Goal: Task Accomplishment & Management: Use online tool/utility

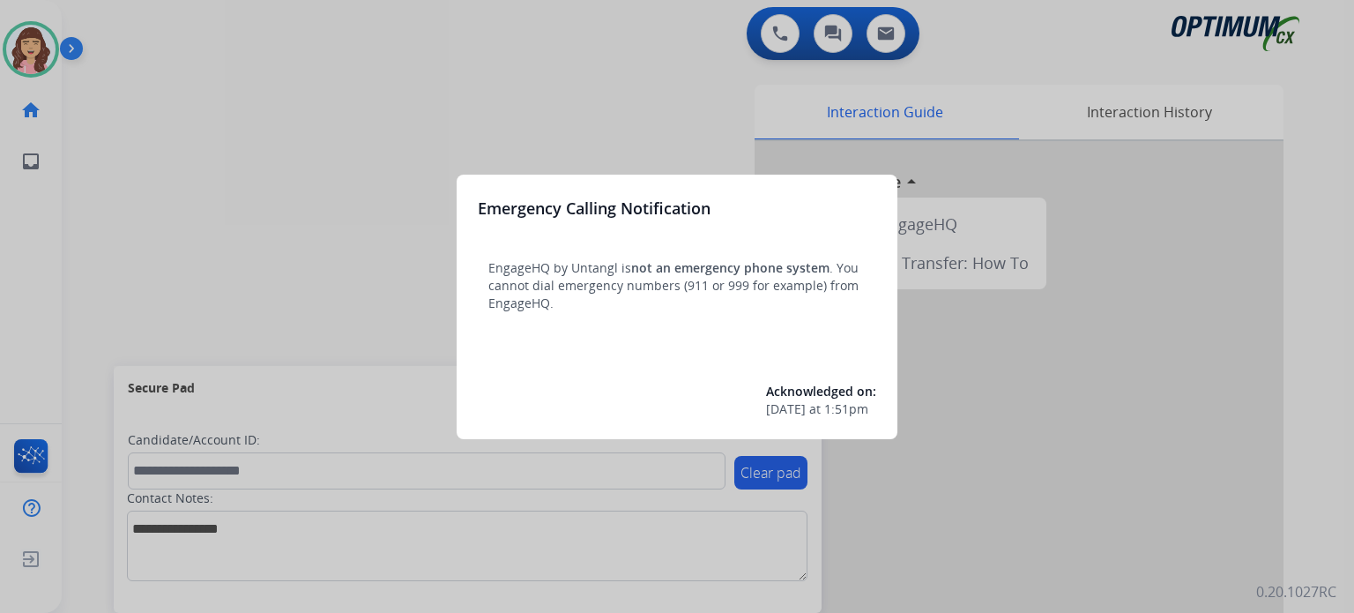
click at [360, 189] on div at bounding box center [677, 306] width 1354 height 613
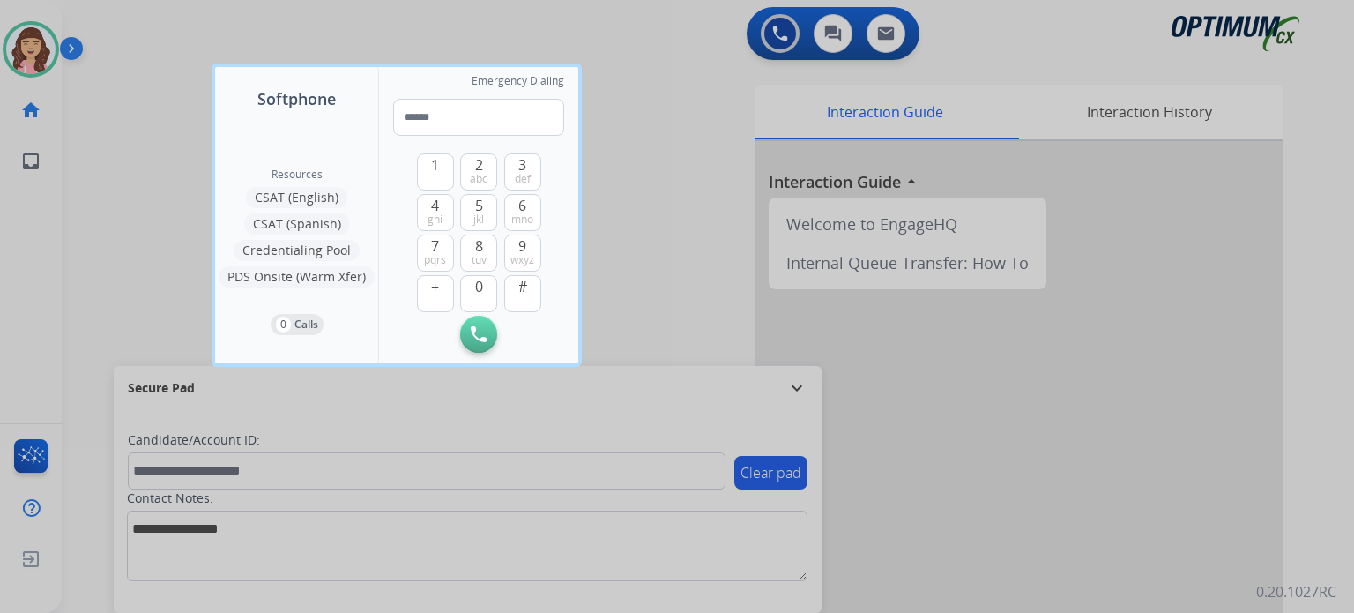
click at [653, 197] on div at bounding box center [677, 306] width 1354 height 613
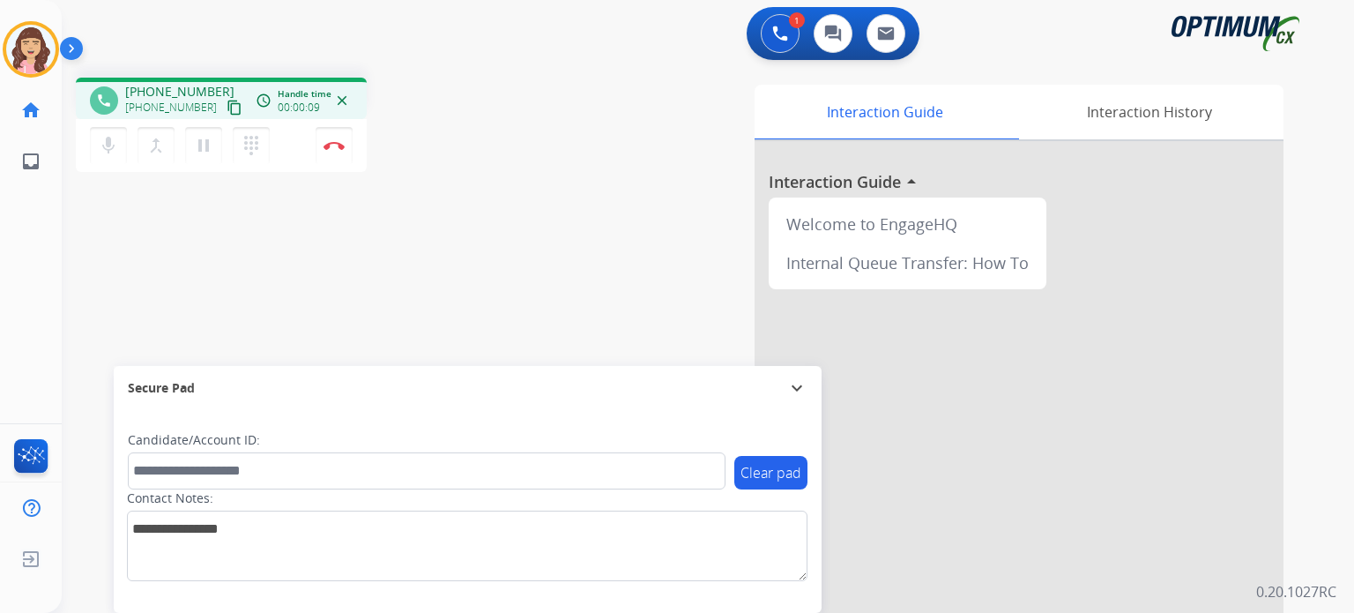
click at [227, 103] on mat-icon "content_copy" at bounding box center [235, 108] width 16 height 16
click at [339, 154] on button "Disconnect" at bounding box center [334, 145] width 37 height 37
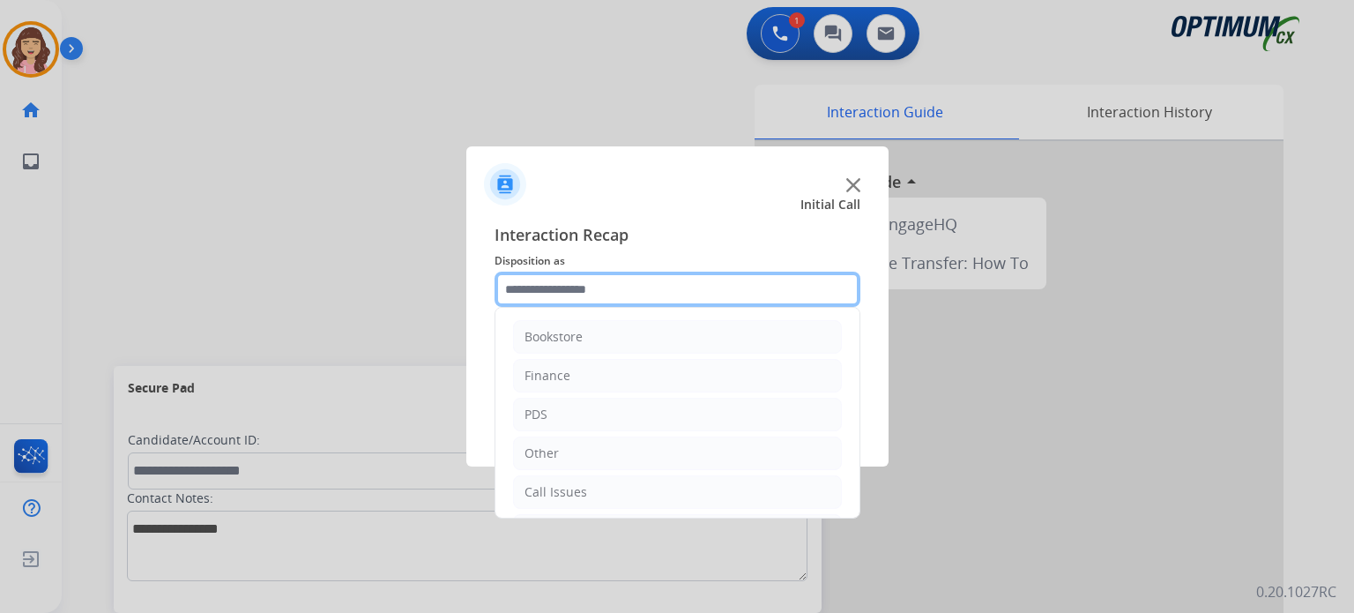
click at [591, 303] on input "text" at bounding box center [678, 289] width 366 height 35
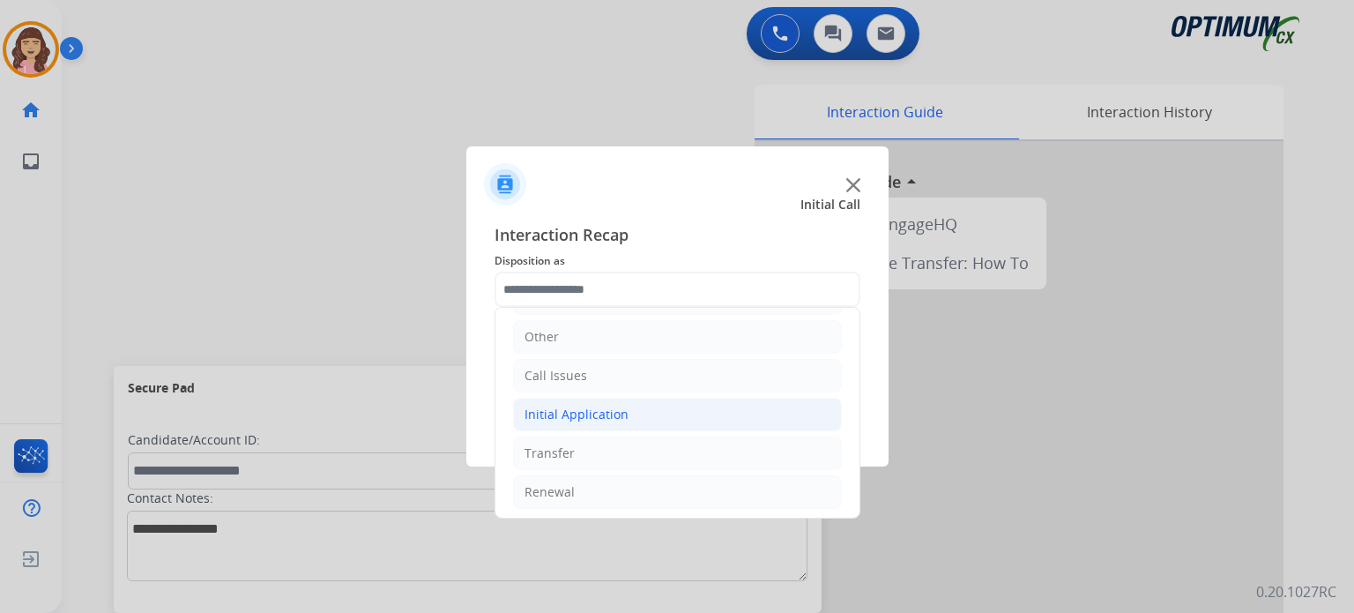
click at [592, 412] on div "Initial Application" at bounding box center [577, 415] width 104 height 18
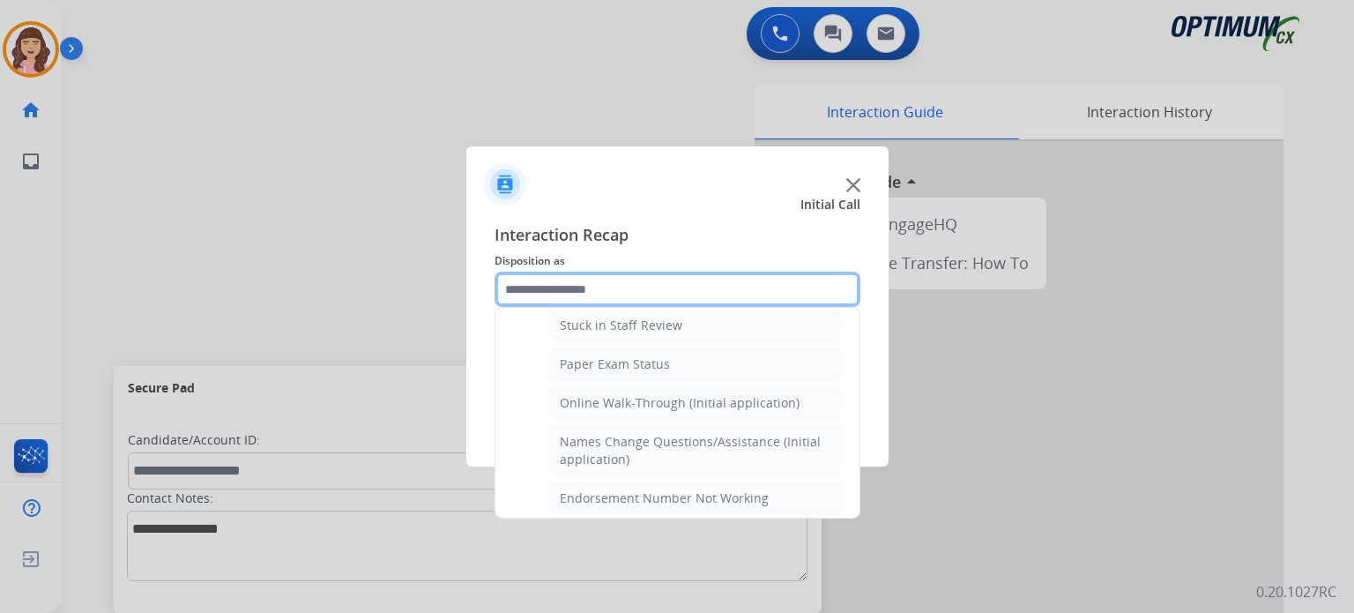
scroll to position [314, 0]
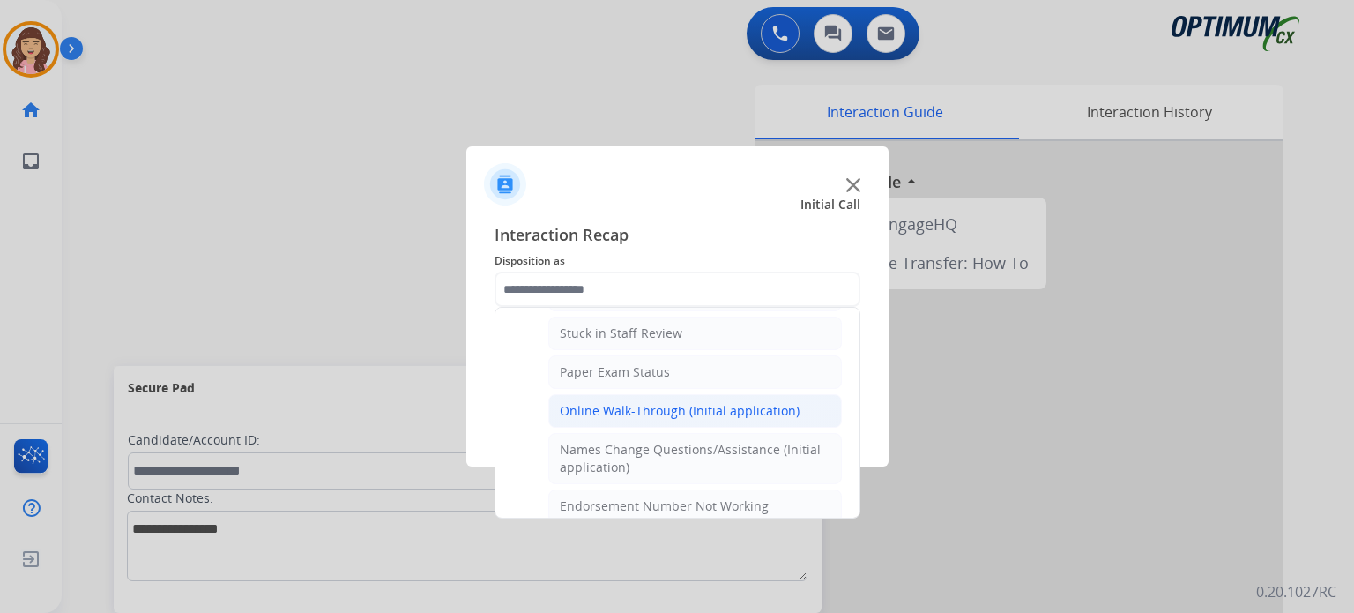
click at [643, 402] on div "Online Walk-Through (Initial application)" at bounding box center [680, 411] width 240 height 18
type input "**********"
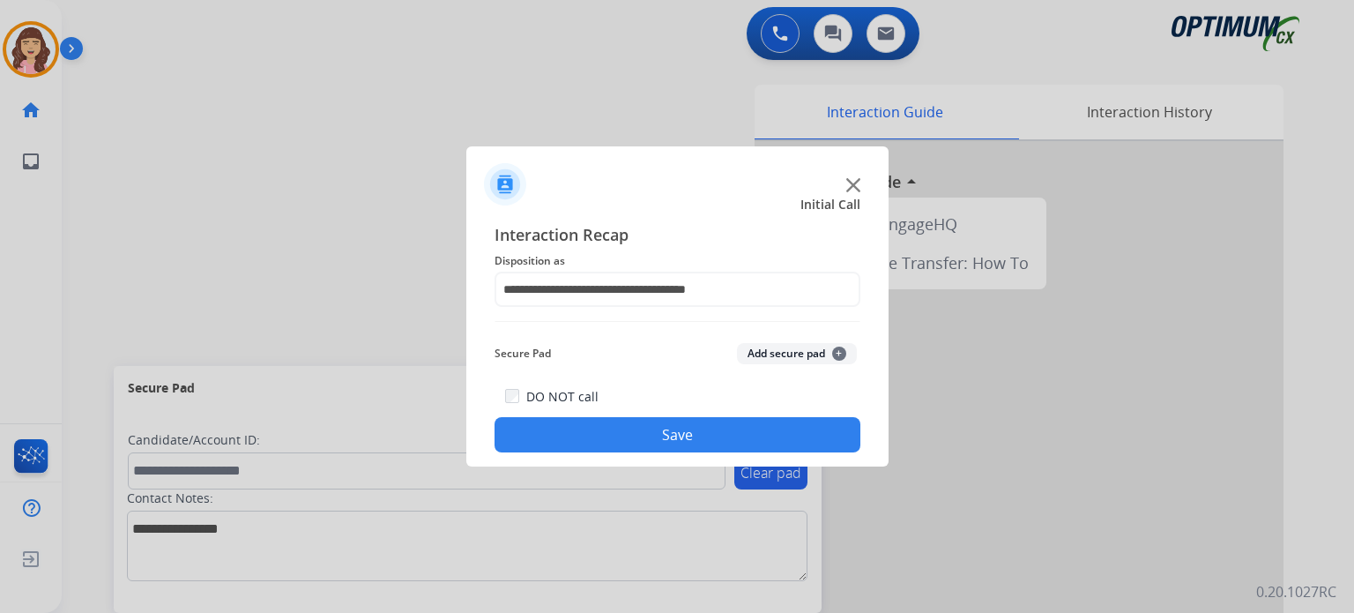
click at [676, 431] on button "Save" at bounding box center [678, 434] width 366 height 35
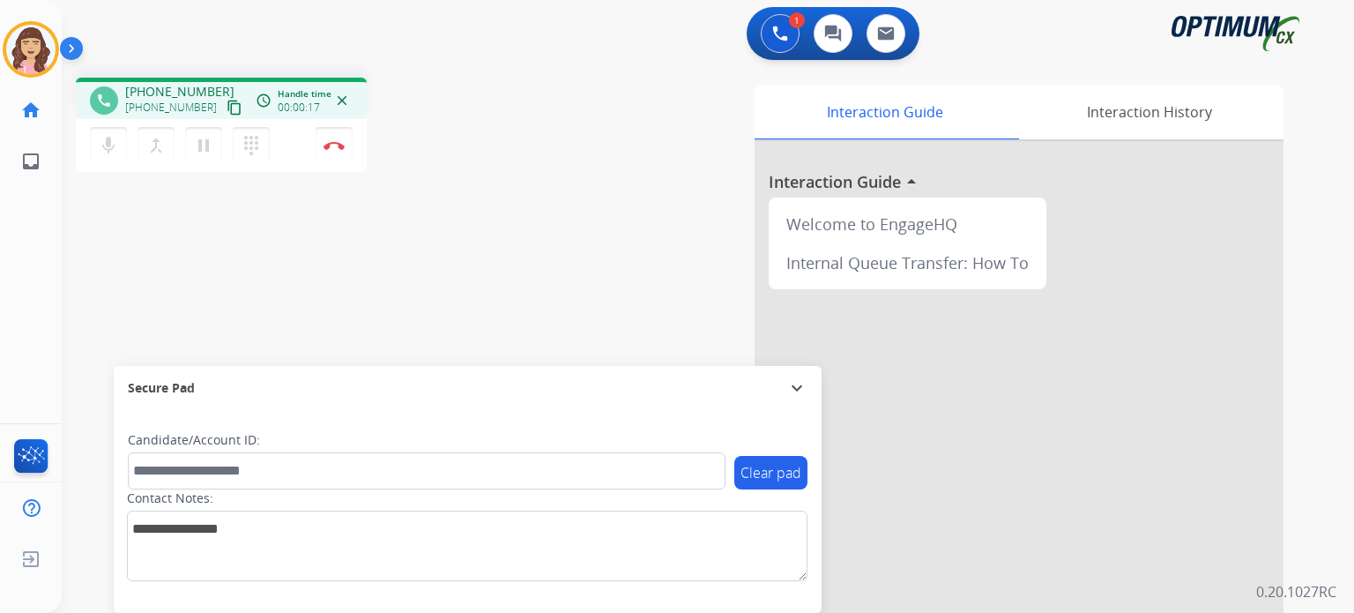
click at [224, 98] on button "content_copy" at bounding box center [234, 107] width 21 height 21
click at [423, 307] on div "phone [PHONE_NUMBER] [PHONE_NUMBER] content_copy access_time Call metrics Queue…" at bounding box center [687, 430] width 1250 height 735
click at [428, 309] on div "phone [PHONE_NUMBER] [PHONE_NUMBER] content_copy access_time Call metrics Queue…" at bounding box center [687, 430] width 1250 height 735
click at [295, 267] on div "phone [PHONE_NUMBER] [PHONE_NUMBER] content_copy access_time Call metrics Queue…" at bounding box center [687, 430] width 1250 height 735
click at [561, 218] on div "Interaction Guide Interaction History Interaction Guide arrow_drop_up Welcome t…" at bounding box center [912, 442] width 741 height 714
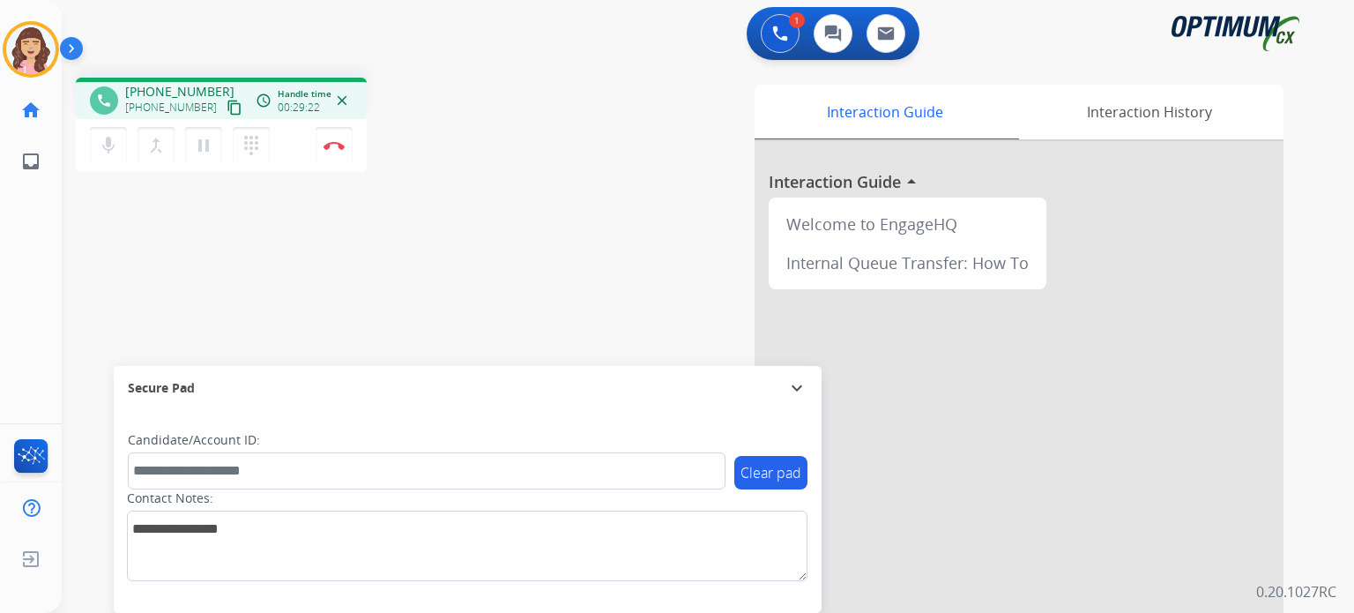
click at [404, 266] on div "phone [PHONE_NUMBER] [PHONE_NUMBER] content_copy access_time Call metrics Queue…" at bounding box center [687, 430] width 1250 height 735
click at [336, 150] on button "Disconnect" at bounding box center [334, 145] width 37 height 37
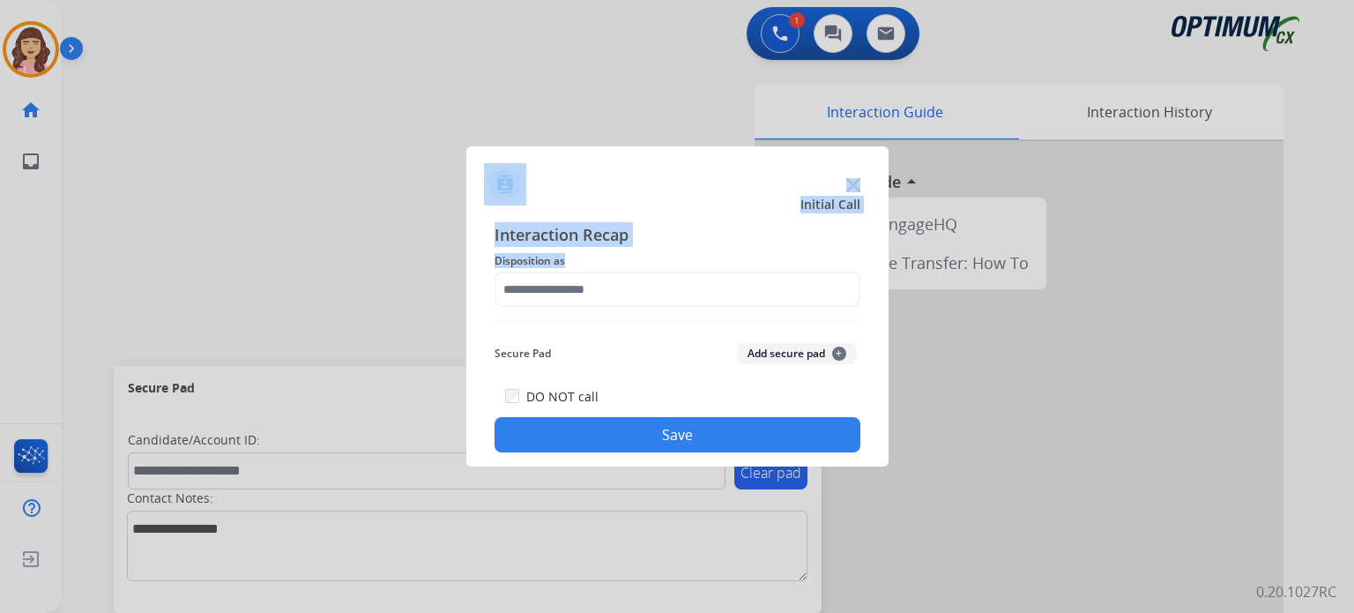
drag, startPoint x: 336, startPoint y: 150, endPoint x: 633, endPoint y: 292, distance: 329.3
click at [0, 292] on app-contact-recap-modal "Initial Call Interaction Recap Disposition as Secure Pad Add secure pad + DO NO…" at bounding box center [0, 306] width 0 height 613
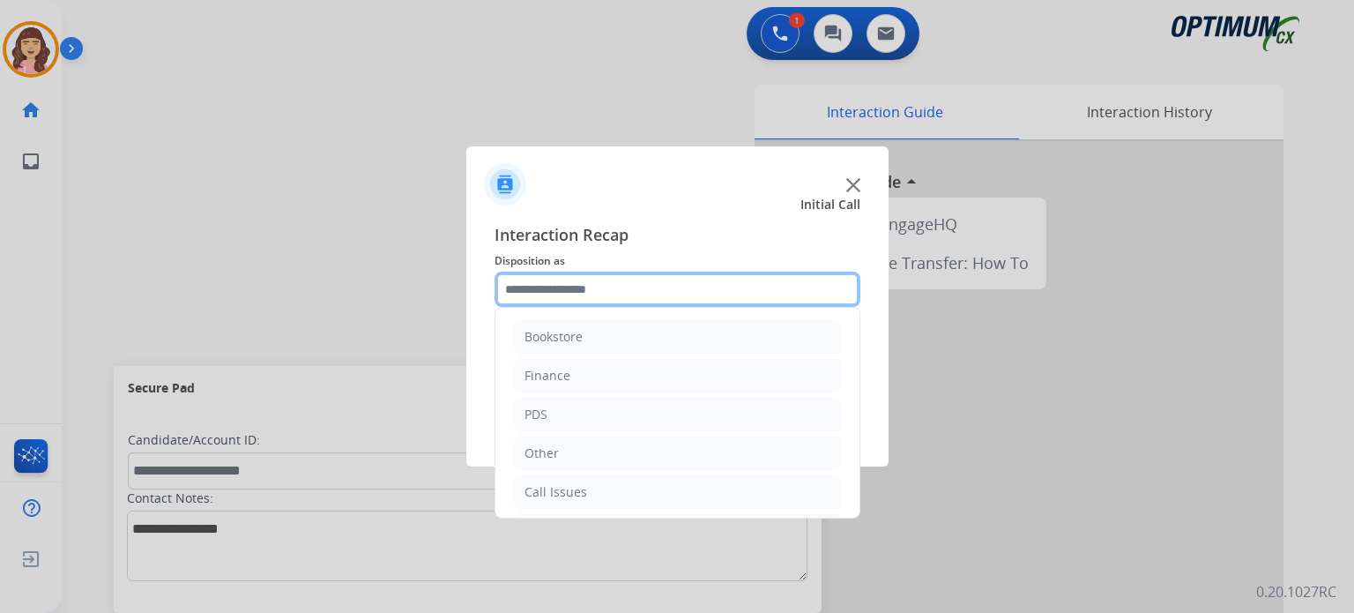
click at [583, 281] on input "text" at bounding box center [678, 289] width 366 height 35
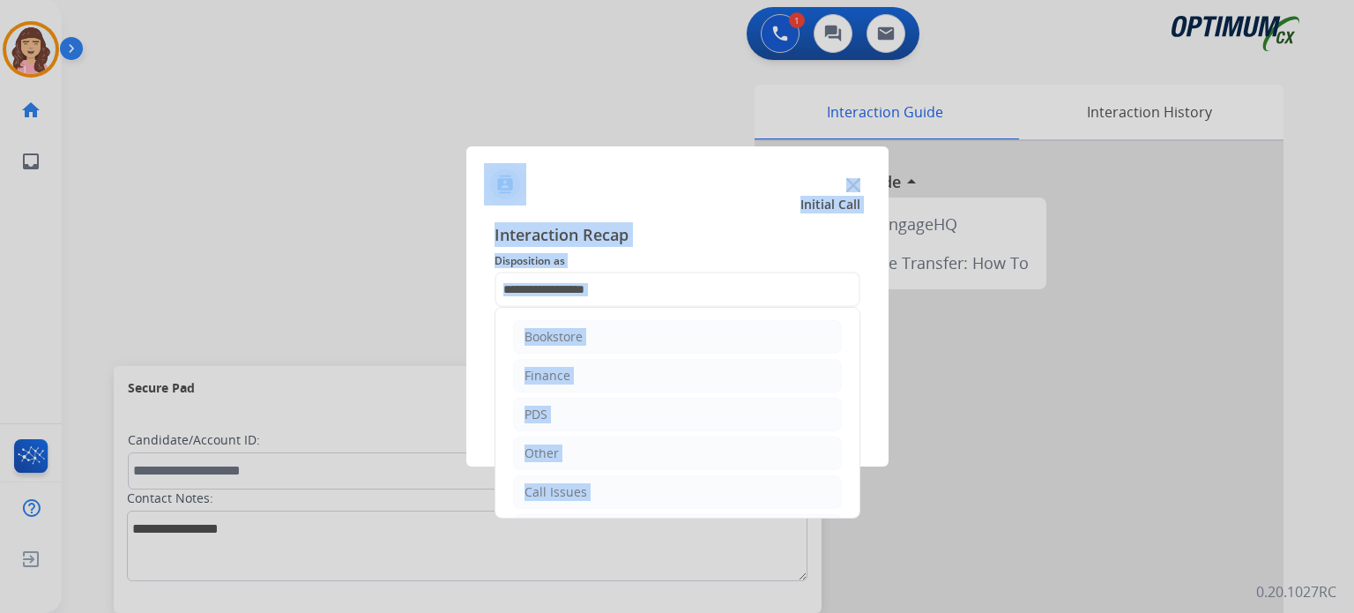
drag, startPoint x: 861, startPoint y: 364, endPoint x: 875, endPoint y: 576, distance: 212.1
click at [0, 576] on app-contact-recap-modal "Initial Call Interaction Recap Disposition as Bookstore Finance PDS Other Call …" at bounding box center [0, 306] width 0 height 613
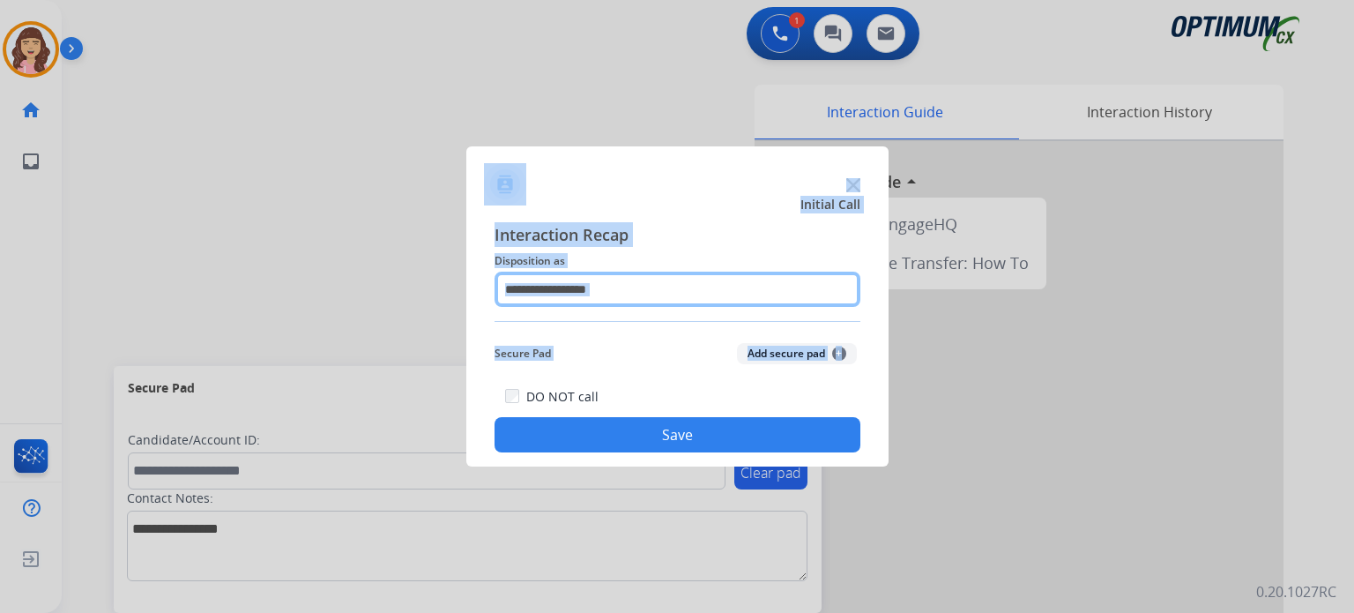
click at [681, 279] on input "text" at bounding box center [678, 289] width 366 height 35
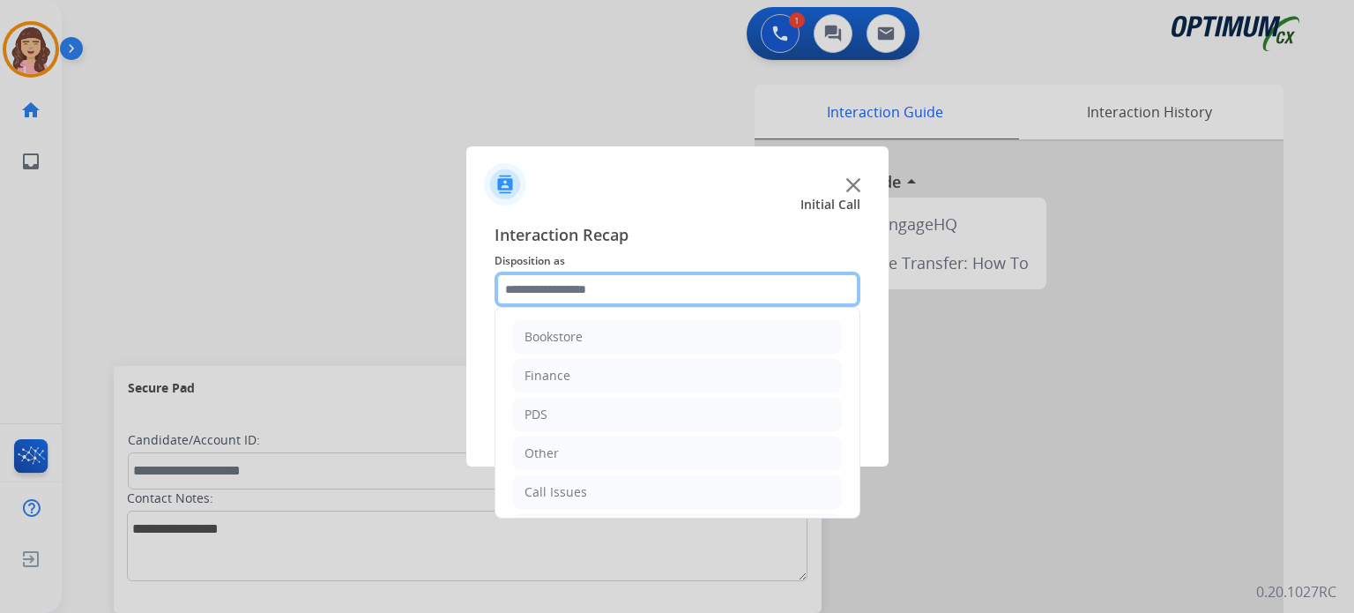
scroll to position [116, 0]
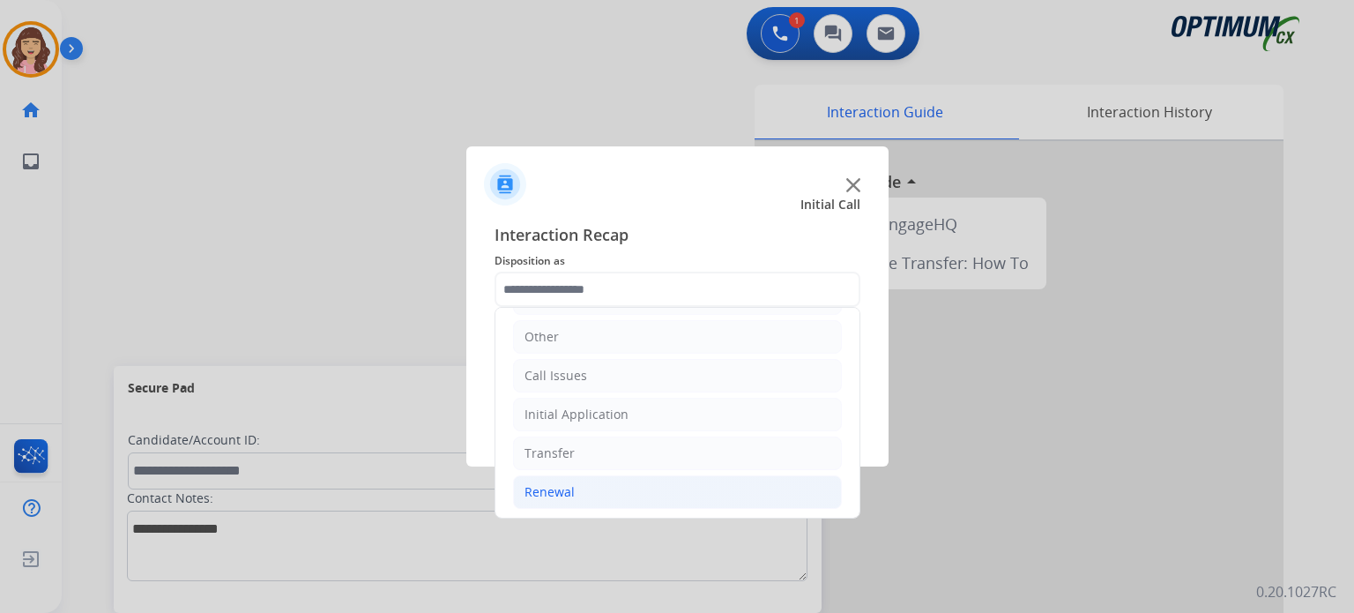
click at [570, 491] on div "Renewal" at bounding box center [550, 492] width 50 height 18
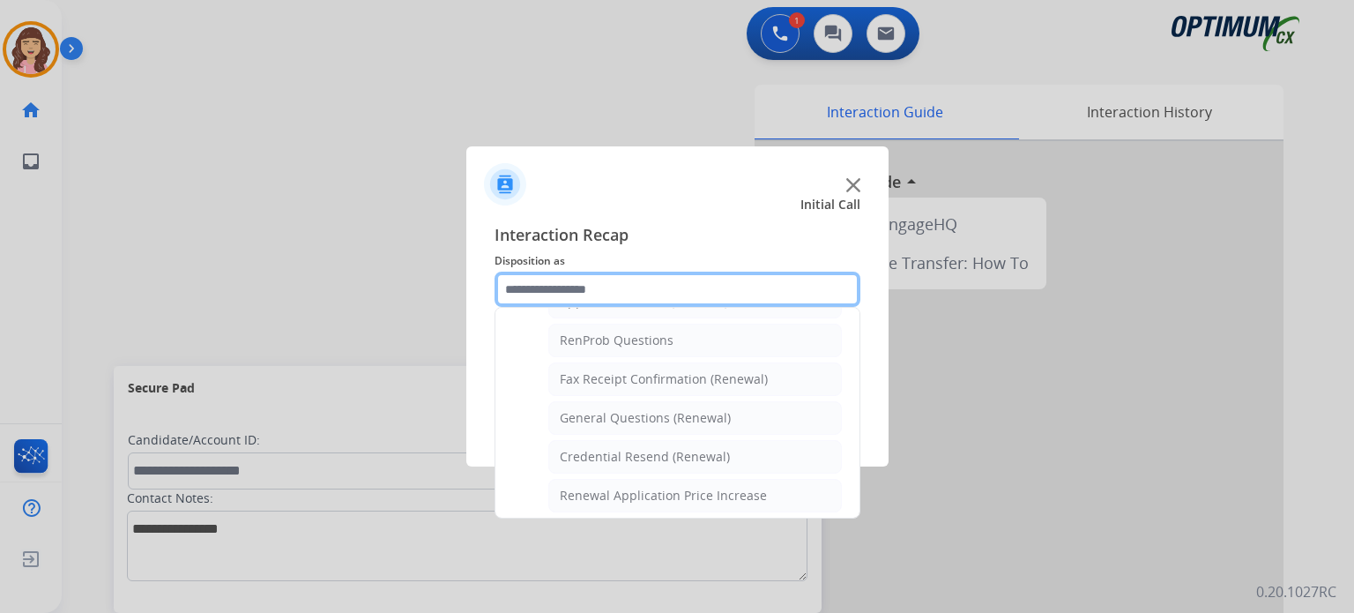
scroll to position [673, 0]
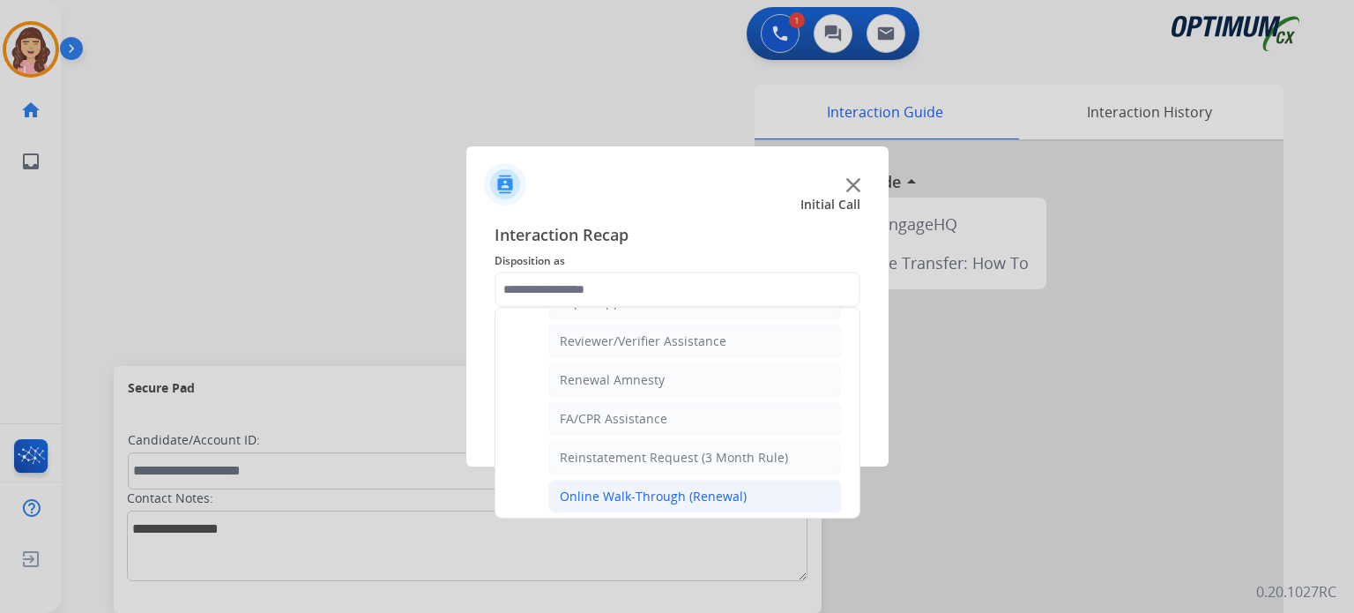
click at [707, 488] on div "Online Walk-Through (Renewal)" at bounding box center [653, 497] width 187 height 18
type input "**********"
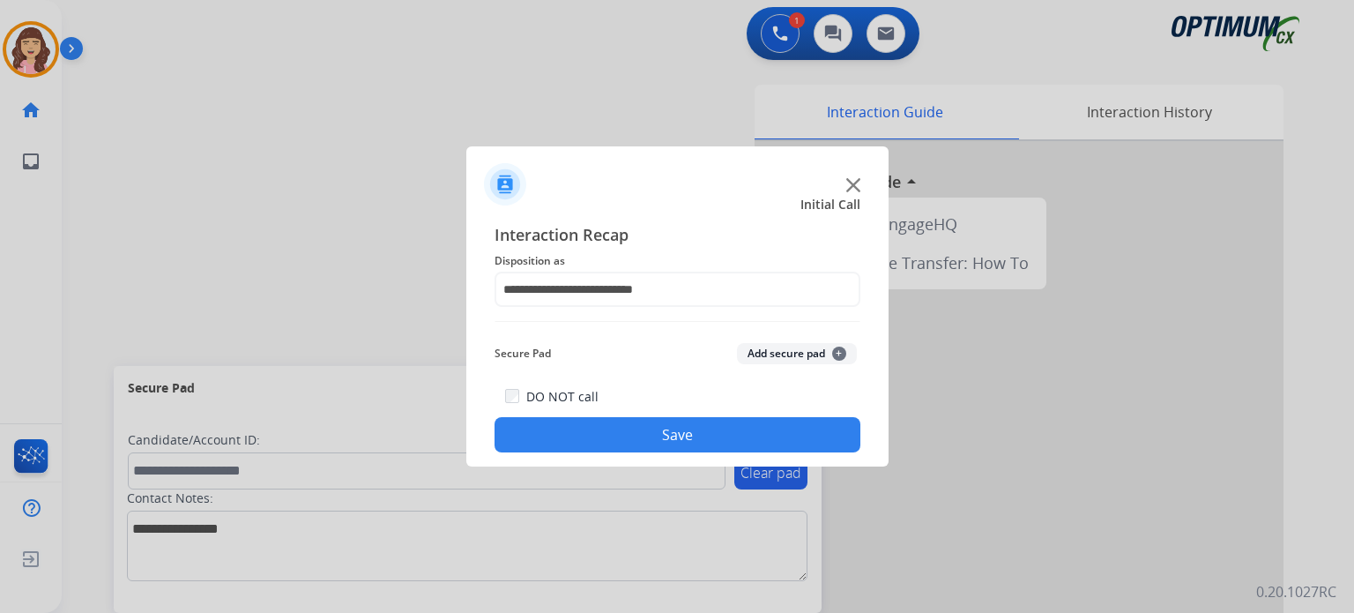
click at [706, 430] on button "Save" at bounding box center [678, 434] width 366 height 35
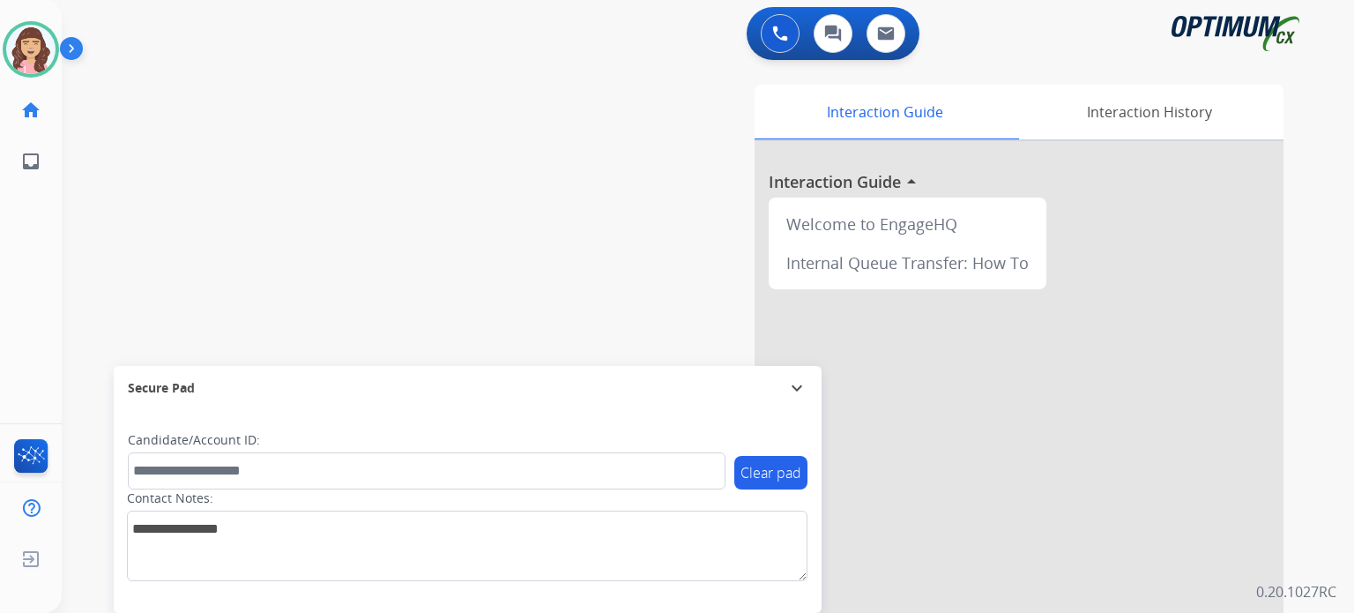
click at [488, 215] on div "swap_horiz Break voice bridge close_fullscreen Connect 3-Way Call merge_type Se…" at bounding box center [687, 430] width 1250 height 735
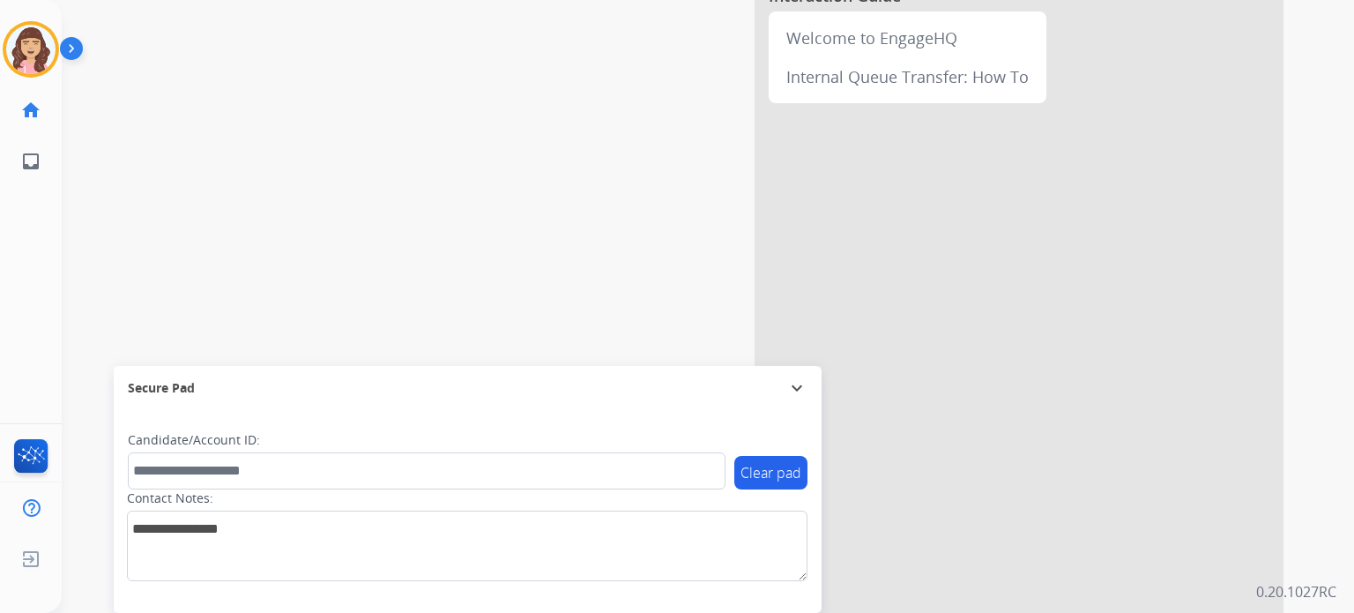
click at [511, 275] on div "phone [PHONE_NUMBER] [PHONE_NUMBER] content_copy access_time Call metrics Queue…" at bounding box center [687, 244] width 1250 height 735
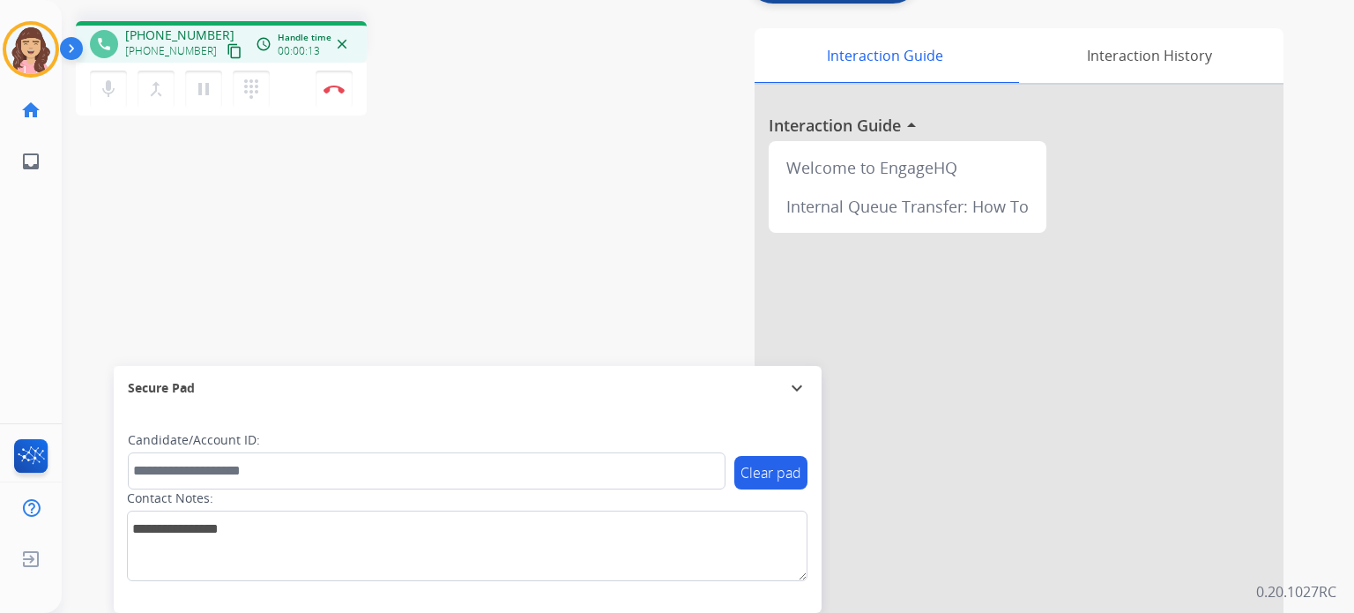
scroll to position [0, 0]
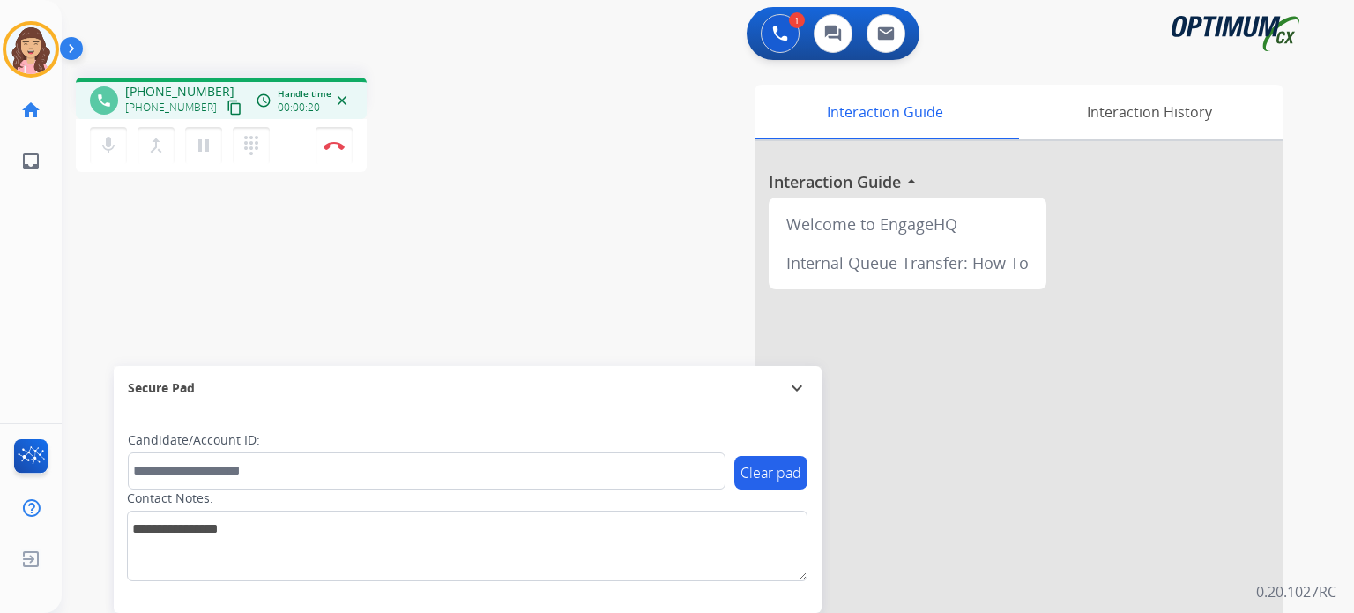
click at [227, 101] on mat-icon "content_copy" at bounding box center [235, 108] width 16 height 16
click at [469, 221] on div "phone [PHONE_NUMBER] [PHONE_NUMBER] content_copy access_time Call metrics Queue…" at bounding box center [687, 430] width 1250 height 735
click at [430, 240] on div "phone [PHONE_NUMBER] [PHONE_NUMBER] content_copy access_time Call metrics Queue…" at bounding box center [687, 430] width 1250 height 735
click at [334, 145] on img at bounding box center [334, 145] width 21 height 9
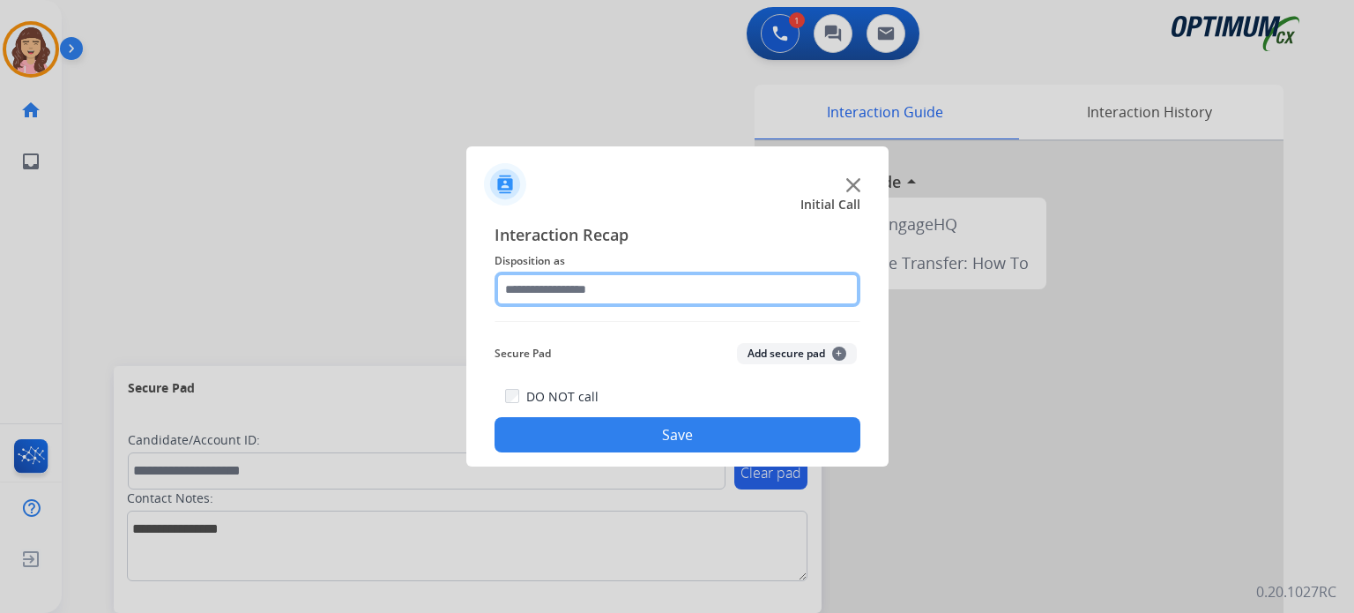
click at [628, 295] on input "text" at bounding box center [678, 289] width 366 height 35
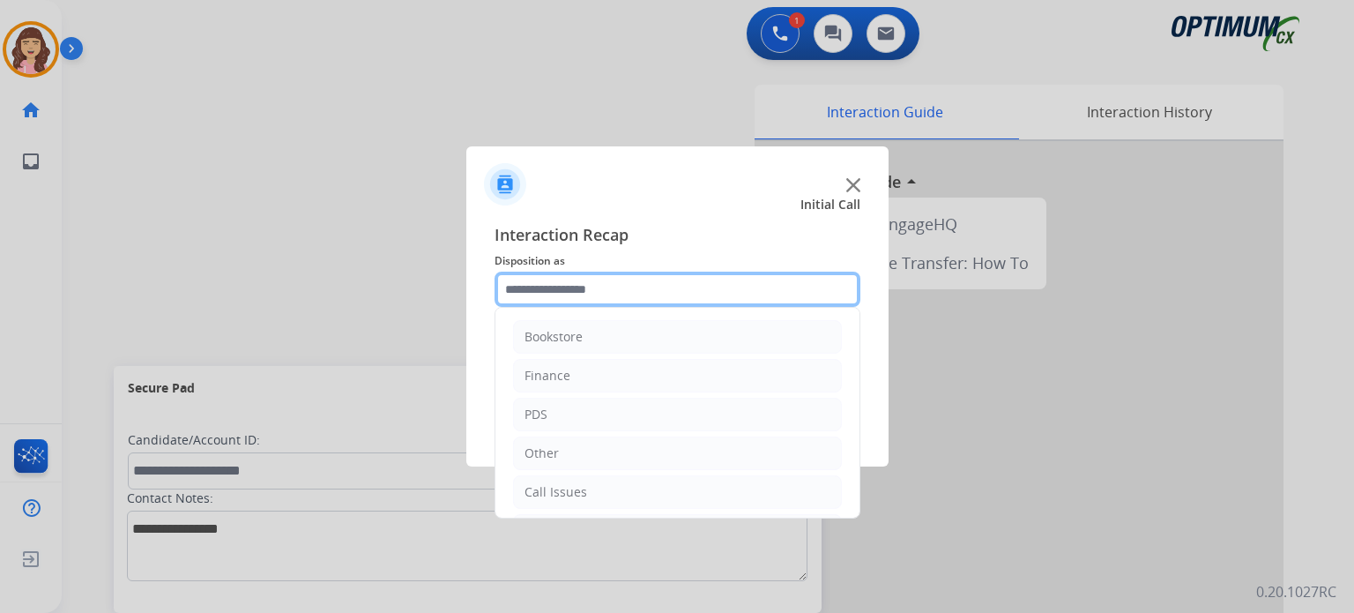
scroll to position [116, 0]
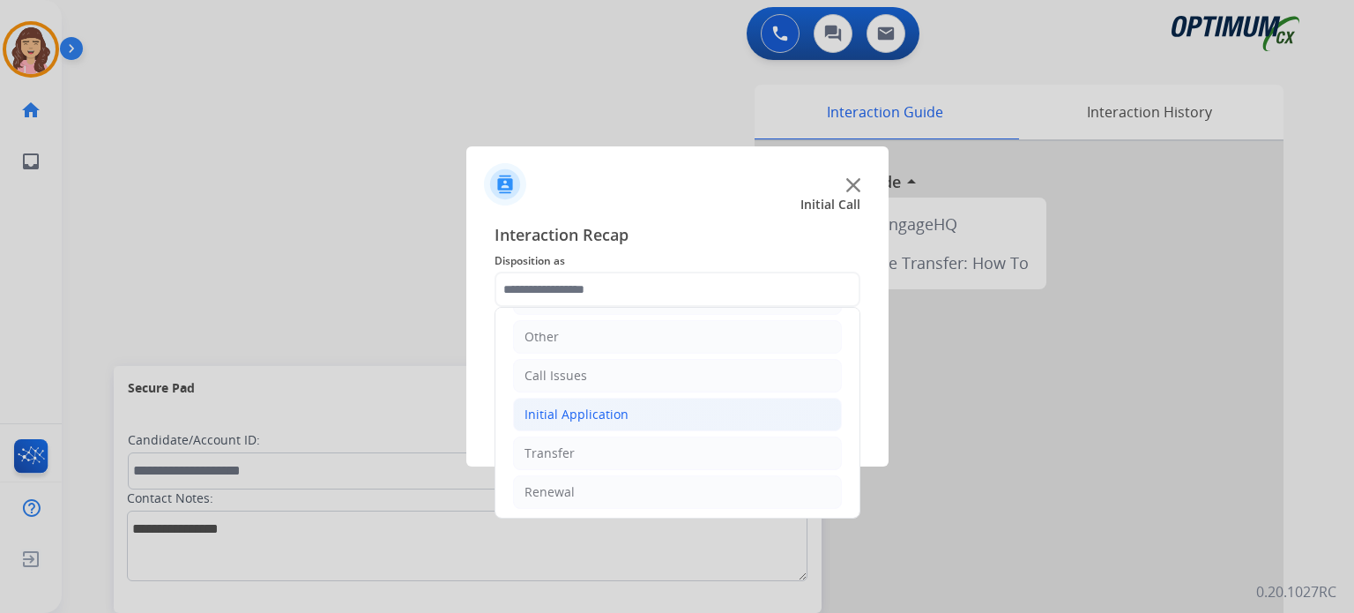
click at [599, 413] on div "Initial Application" at bounding box center [577, 415] width 104 height 18
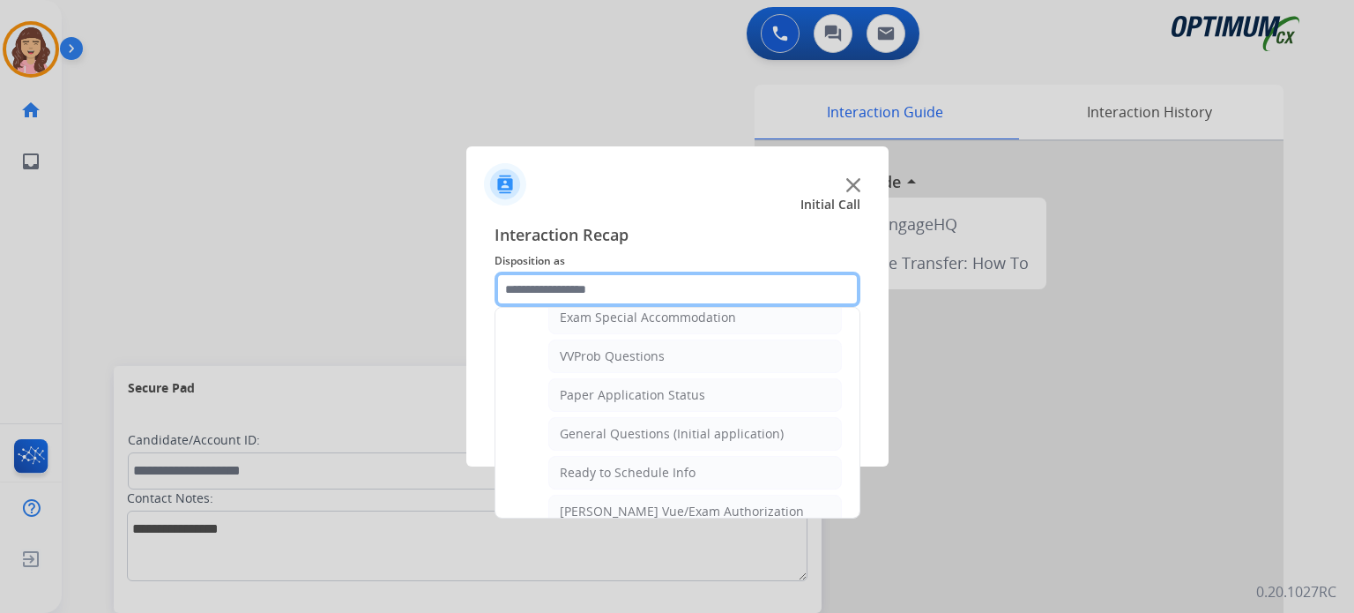
scroll to position [921, 0]
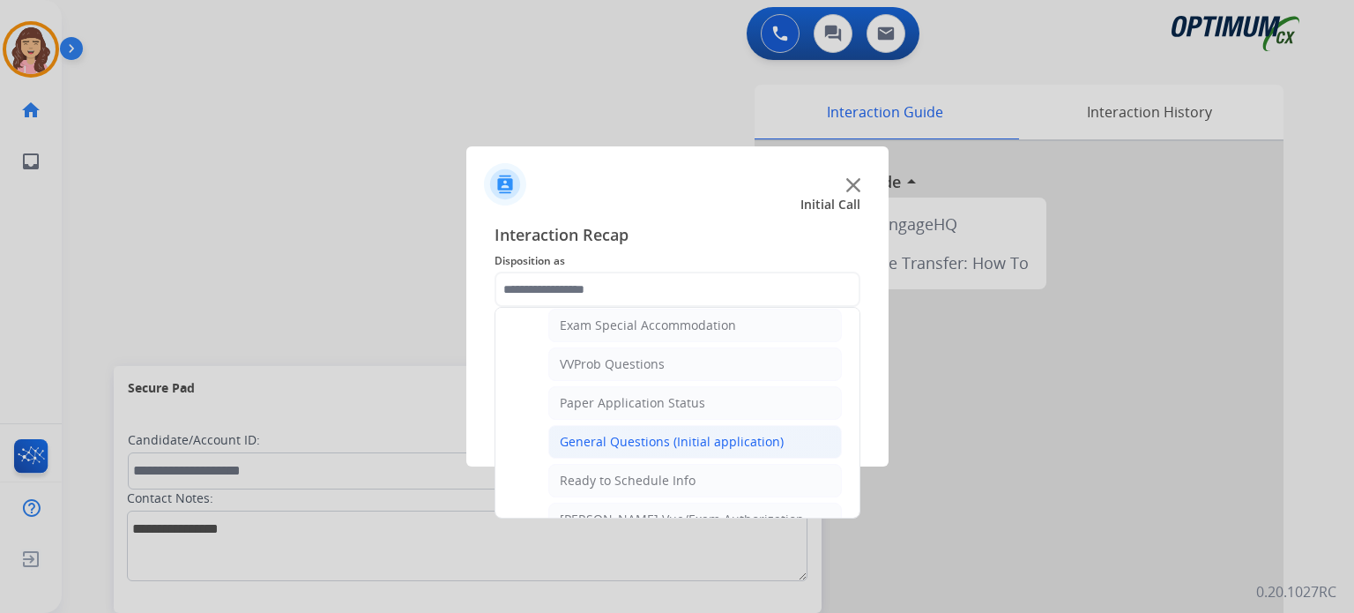
click at [628, 436] on div "General Questions (Initial application)" at bounding box center [672, 442] width 224 height 18
type input "**********"
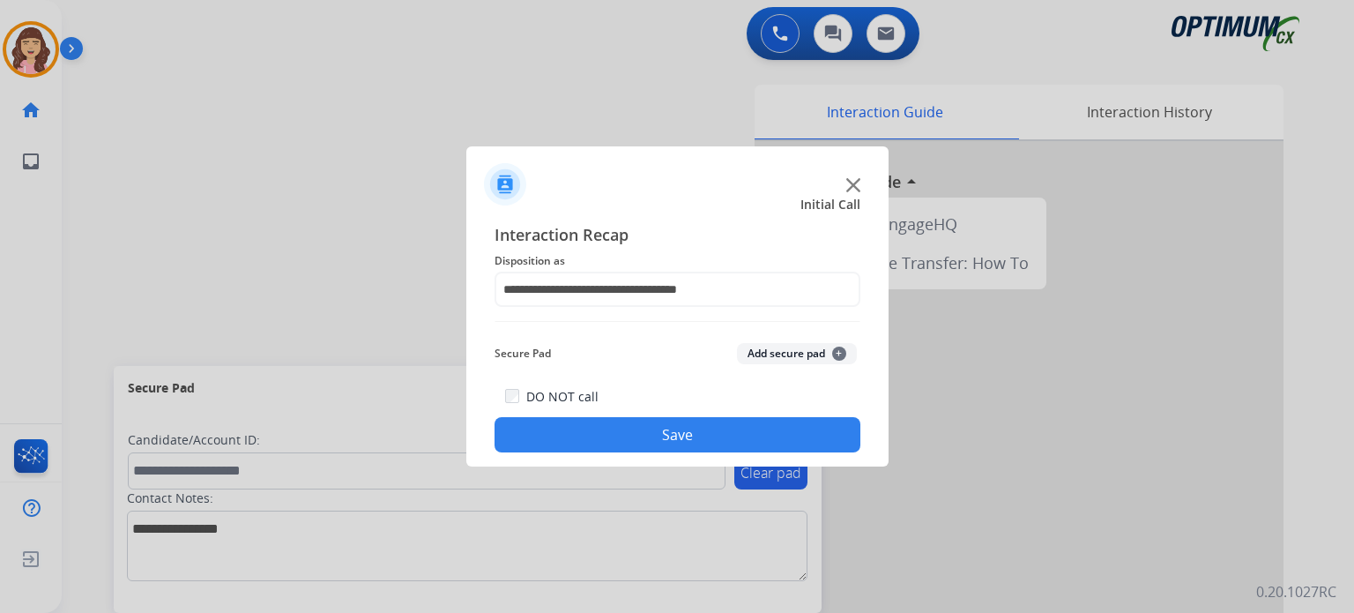
click at [635, 450] on button "Save" at bounding box center [678, 434] width 366 height 35
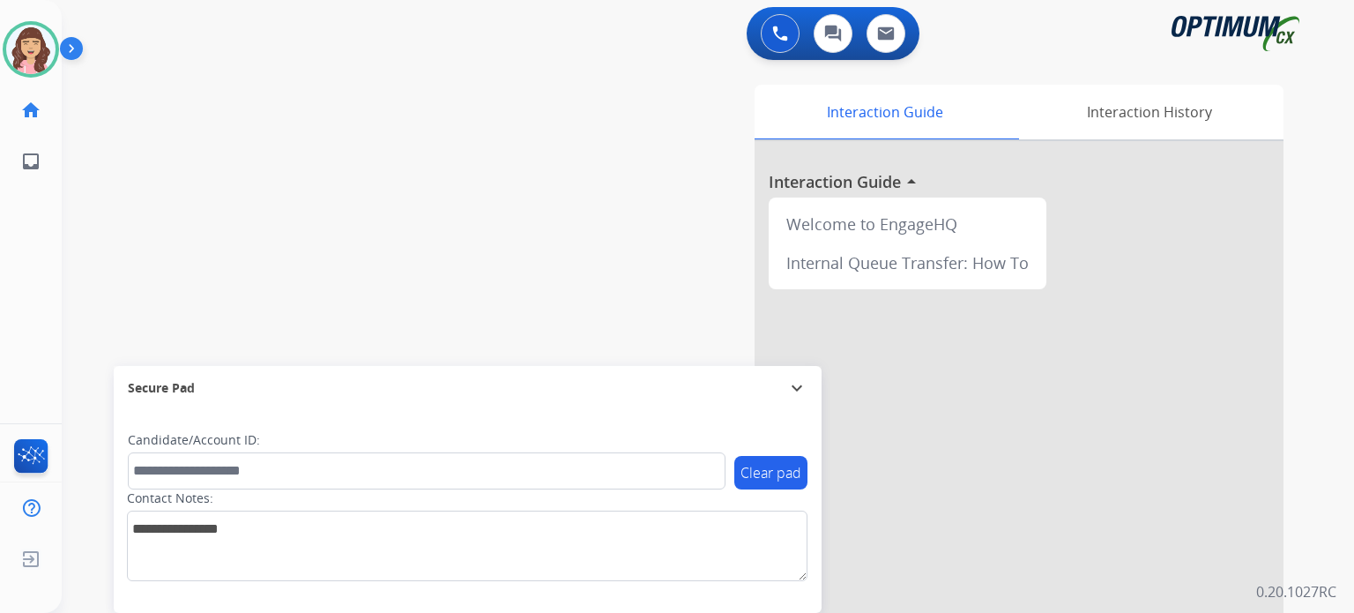
click at [501, 206] on div "swap_horiz Break voice bridge close_fullscreen Connect 3-Way Call merge_type Se…" at bounding box center [687, 430] width 1250 height 735
click at [356, 260] on div "swap_horiz Break voice bridge close_fullscreen Connect 3-Way Call merge_type Se…" at bounding box center [687, 430] width 1250 height 735
click at [28, 46] on img at bounding box center [30, 49] width 49 height 49
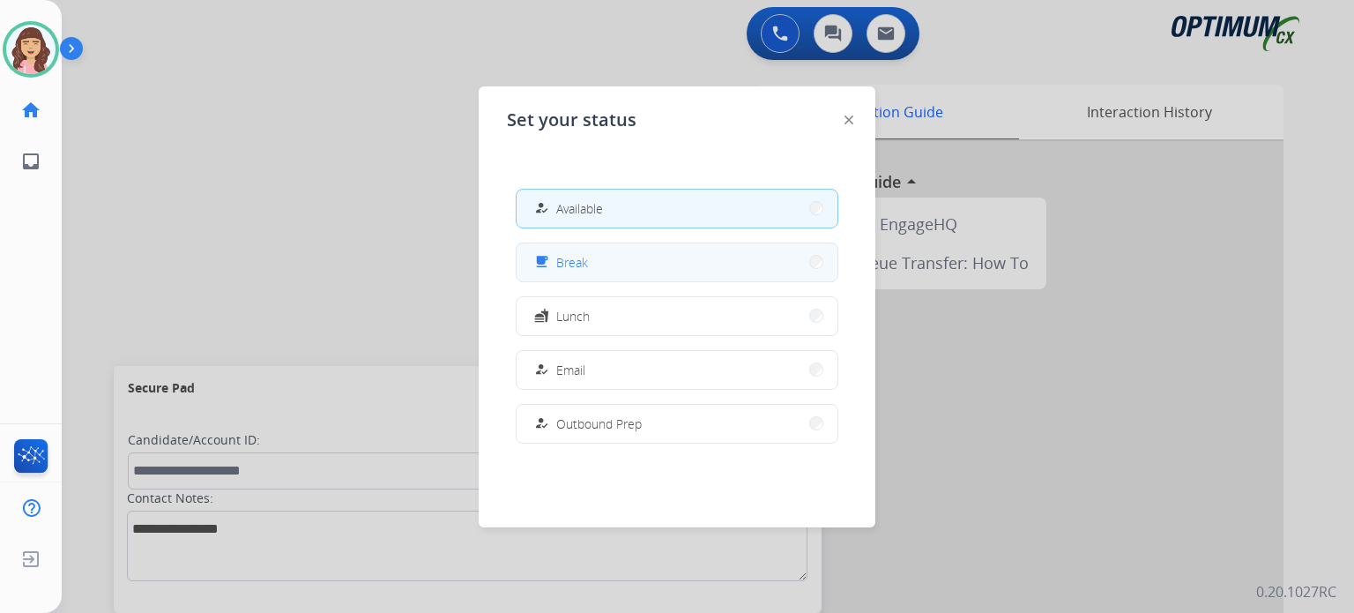
click at [570, 262] on span "Break" at bounding box center [572, 262] width 32 height 19
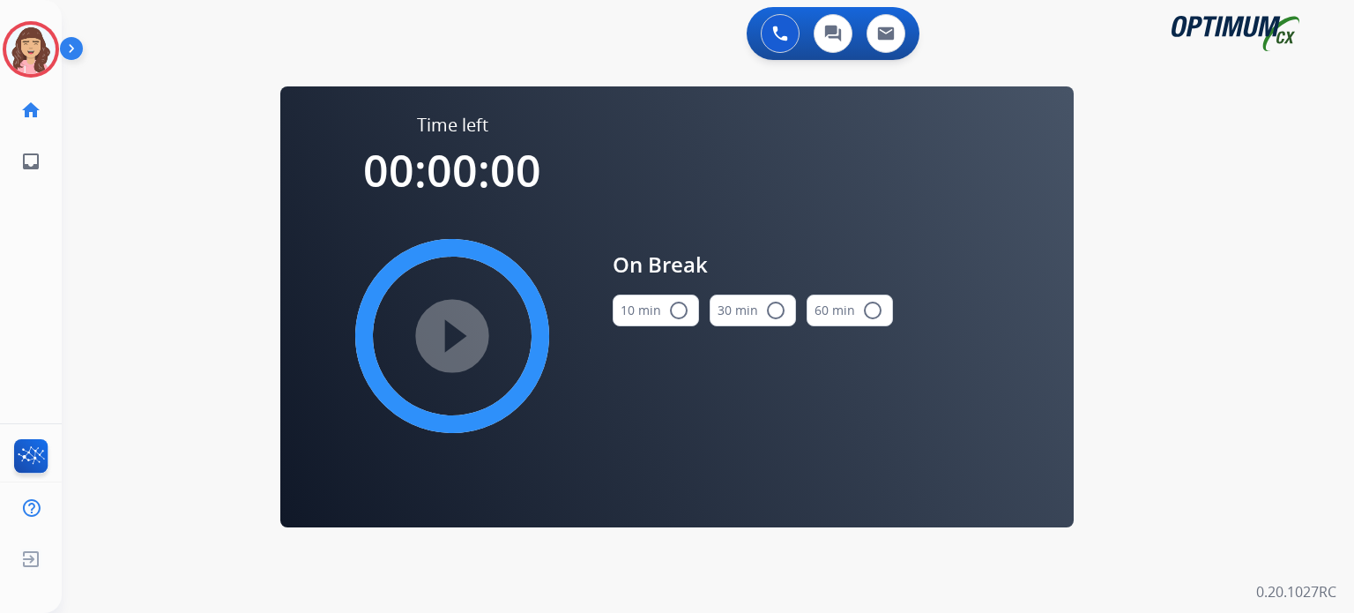
click at [683, 314] on mat-icon "radio_button_unchecked" at bounding box center [678, 310] width 21 height 21
click at [446, 331] on mat-icon "play_circle_filled" at bounding box center [452, 335] width 21 height 21
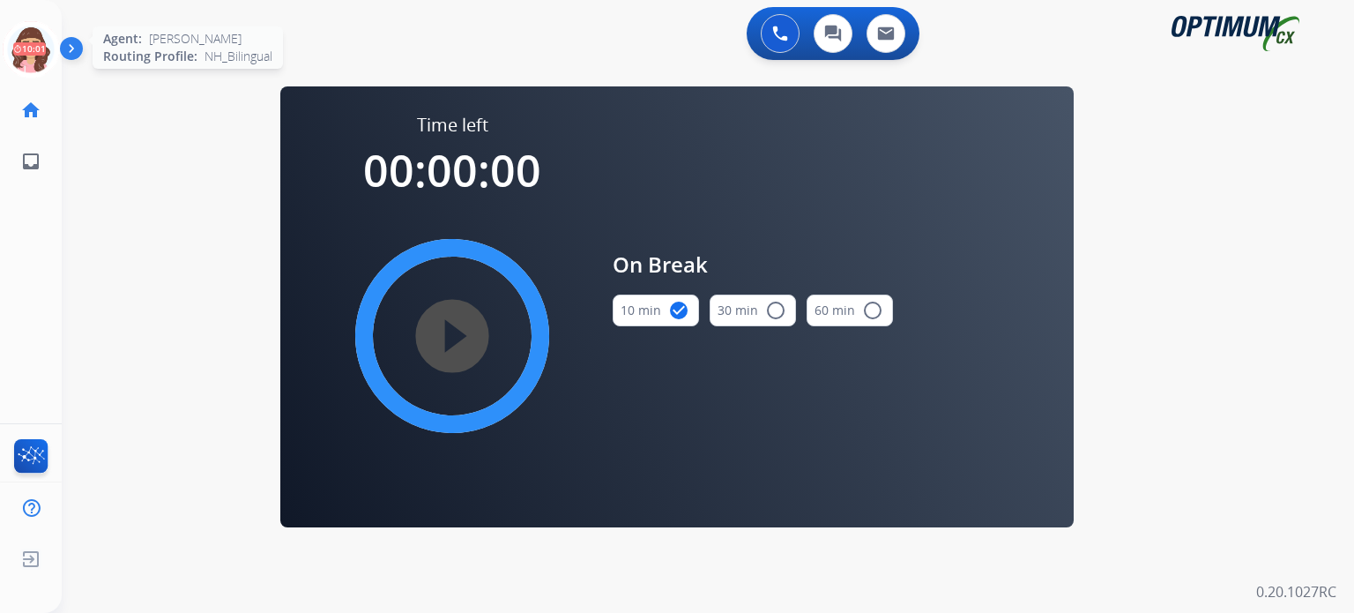
click at [31, 52] on icon at bounding box center [31, 49] width 57 height 57
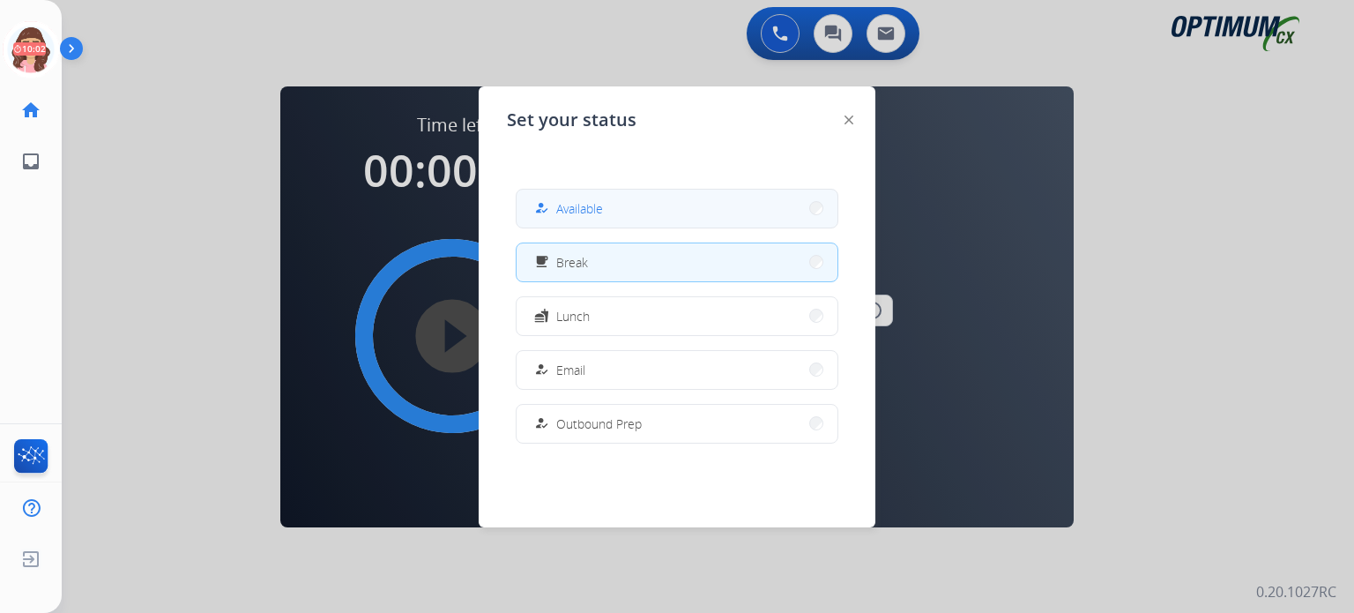
click at [558, 218] on div "how_to_reg Available" at bounding box center [567, 207] width 72 height 21
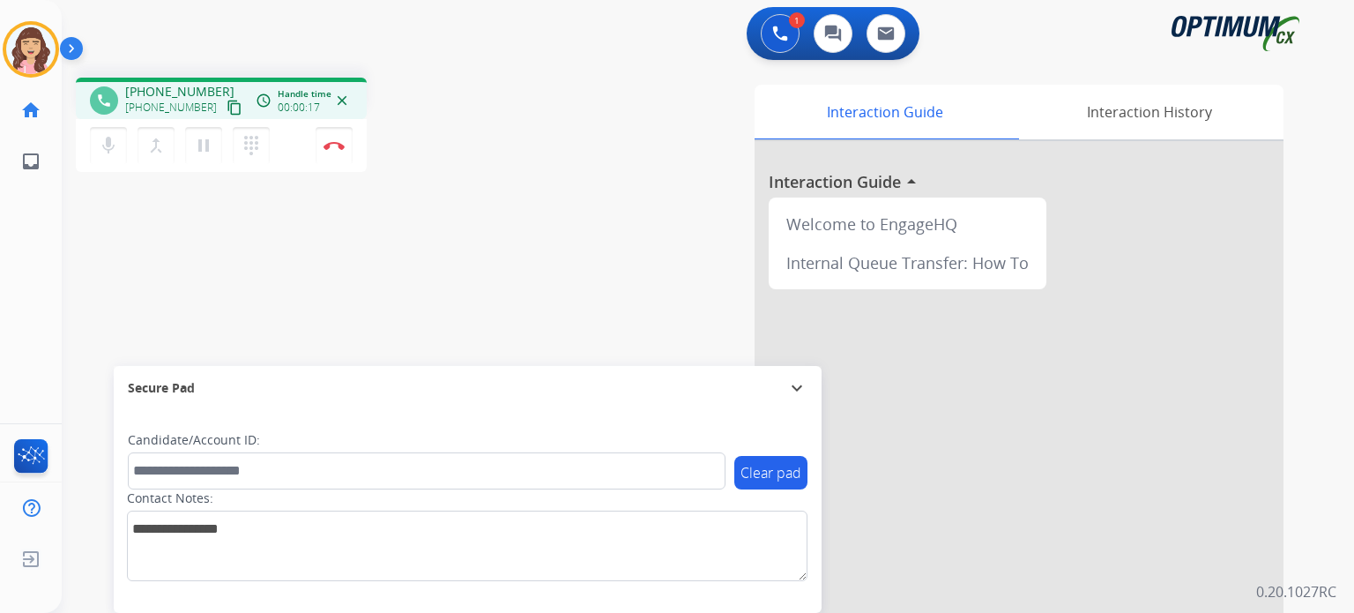
click at [227, 101] on mat-icon "content_copy" at bounding box center [235, 108] width 16 height 16
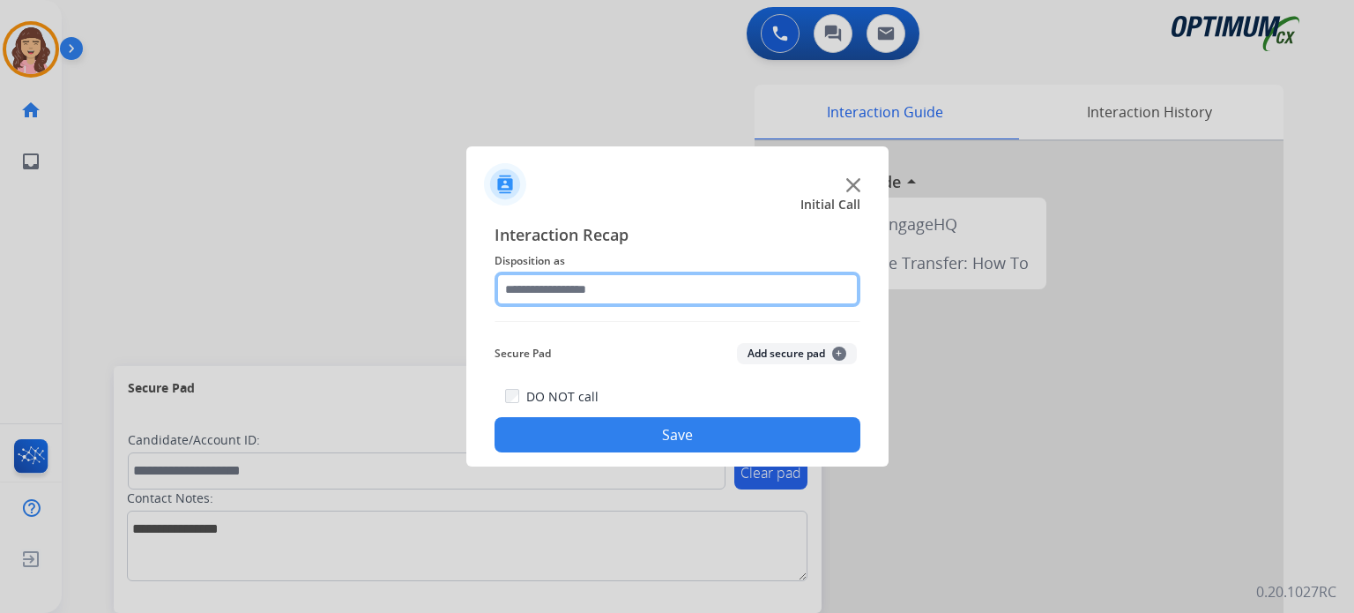
click at [638, 286] on input "text" at bounding box center [678, 289] width 366 height 35
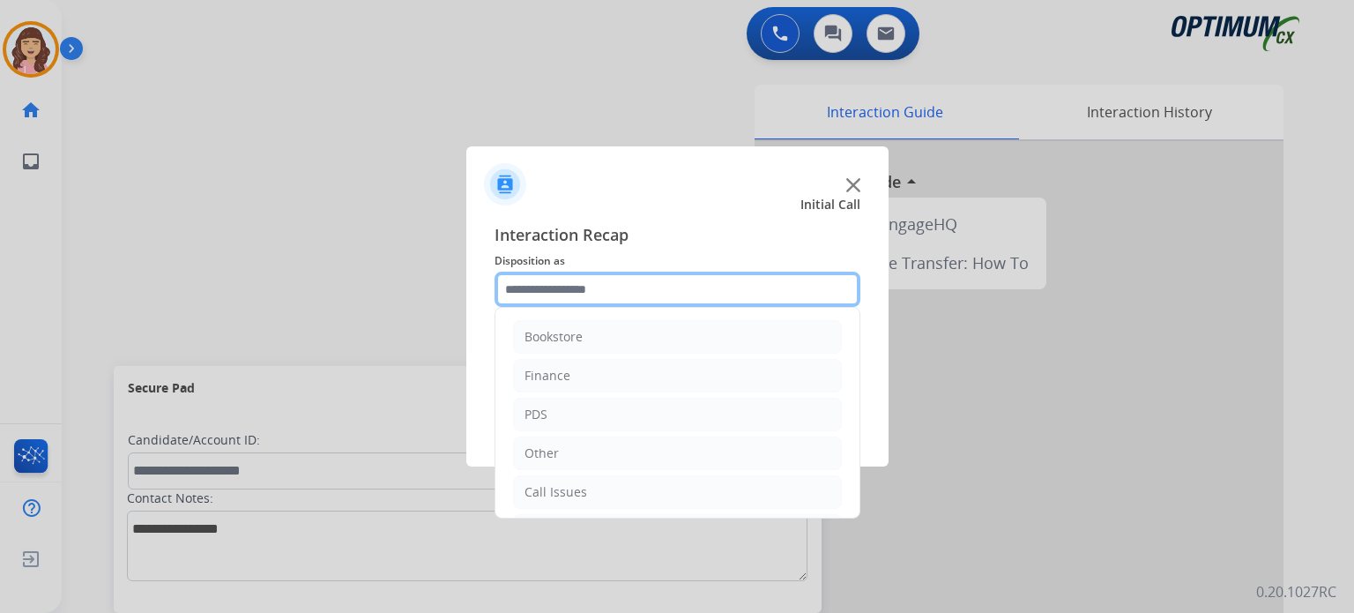
scroll to position [116, 0]
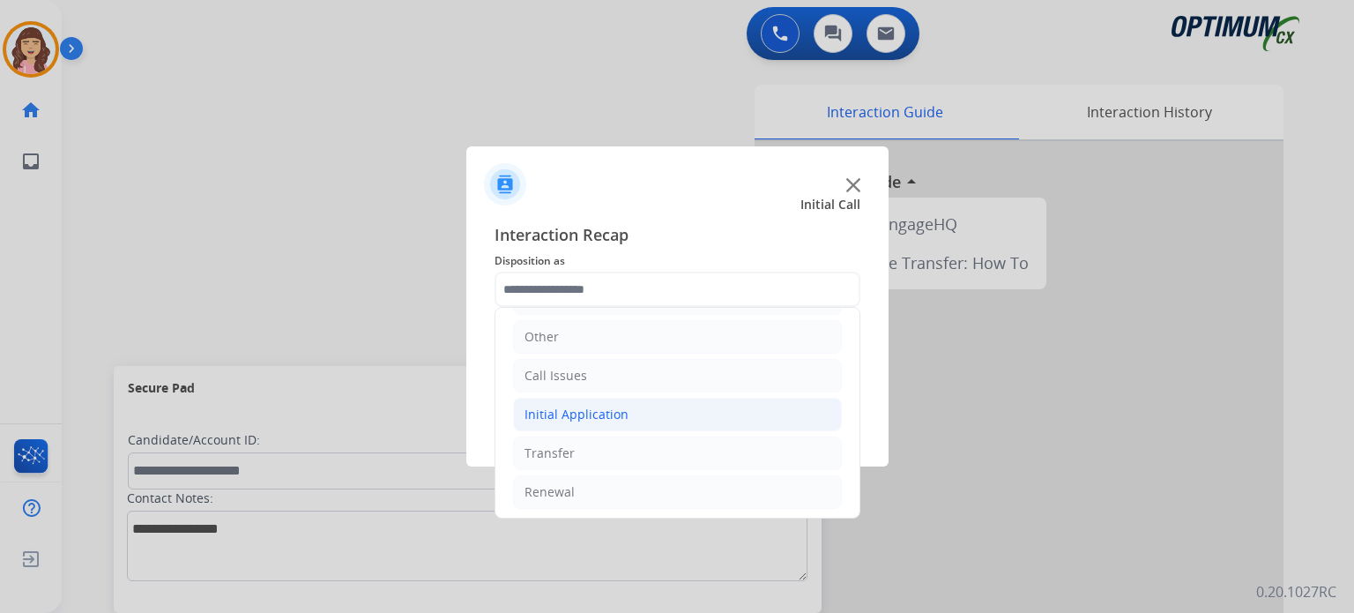
click at [636, 408] on li "Initial Application" at bounding box center [677, 415] width 329 height 34
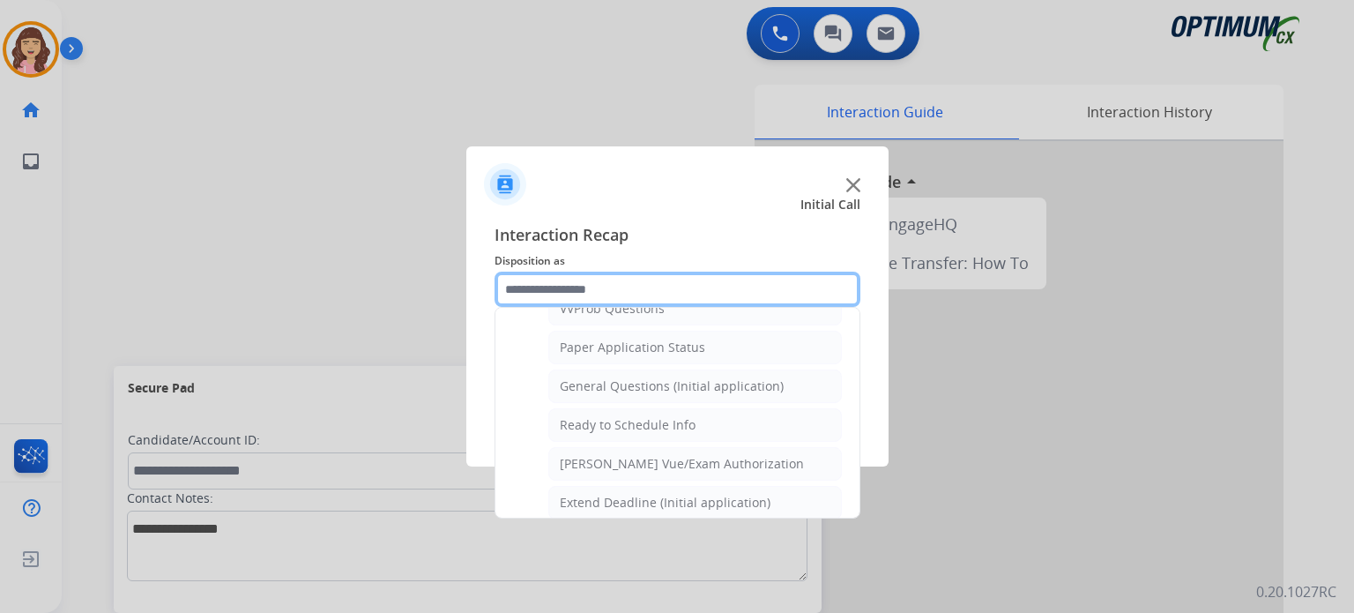
scroll to position [946, 0]
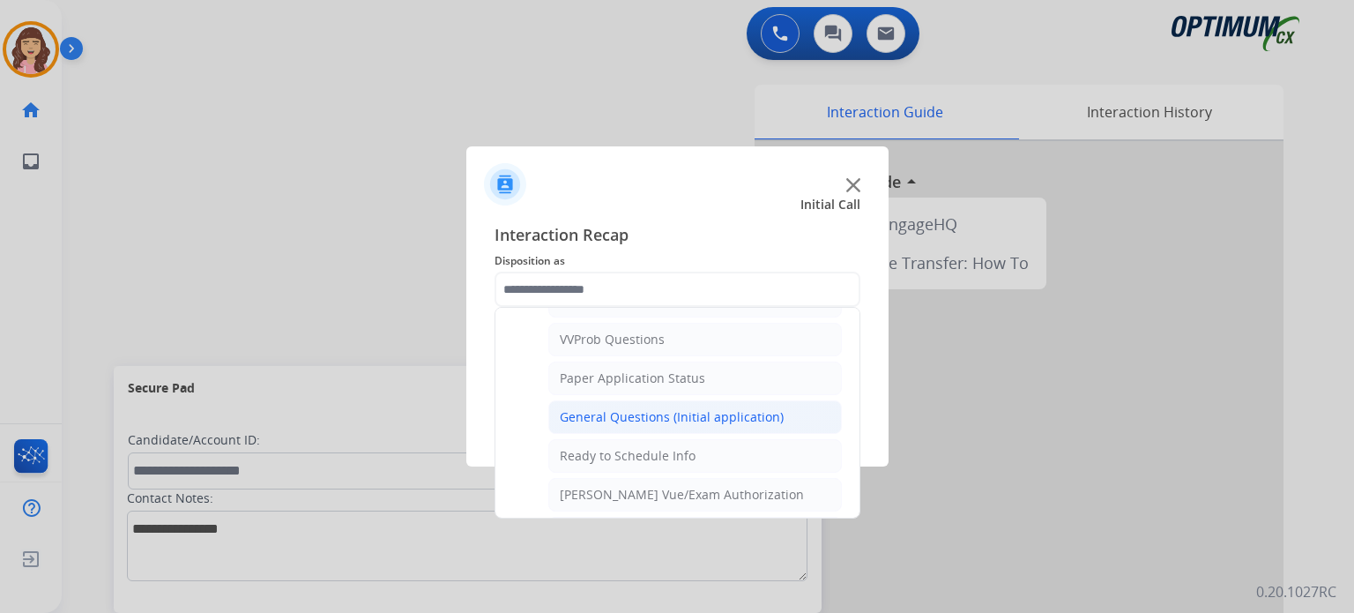
click at [647, 411] on div "General Questions (Initial application)" at bounding box center [672, 417] width 224 height 18
type input "**********"
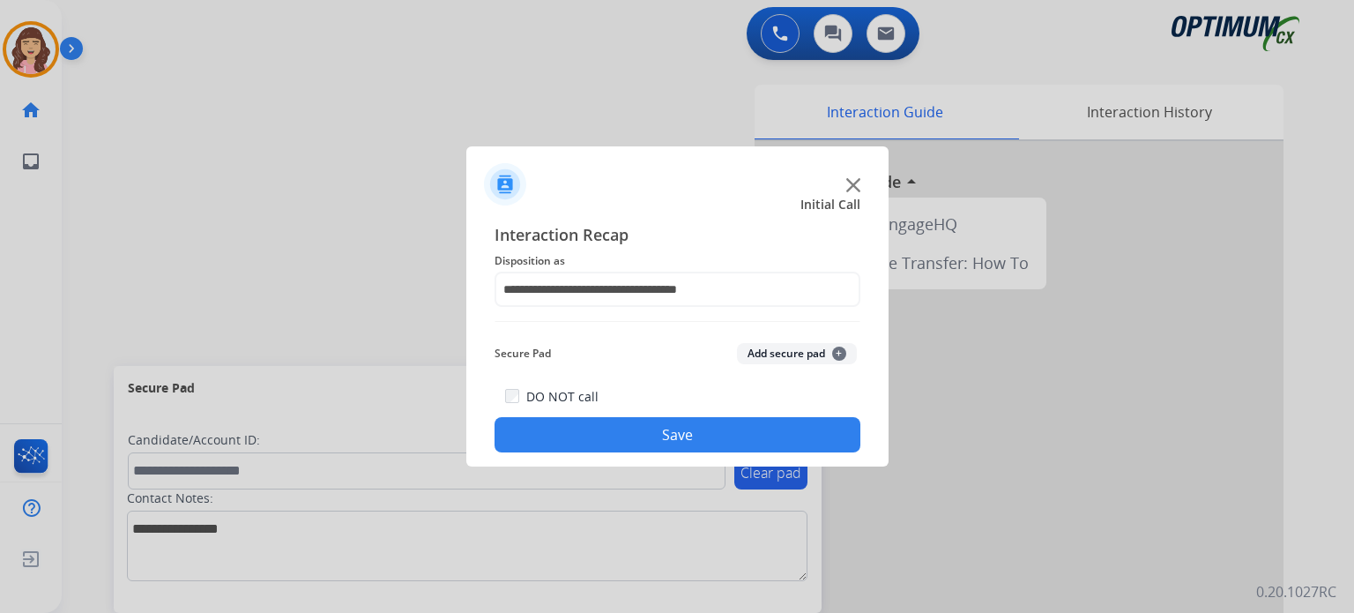
click at [653, 424] on button "Save" at bounding box center [678, 434] width 366 height 35
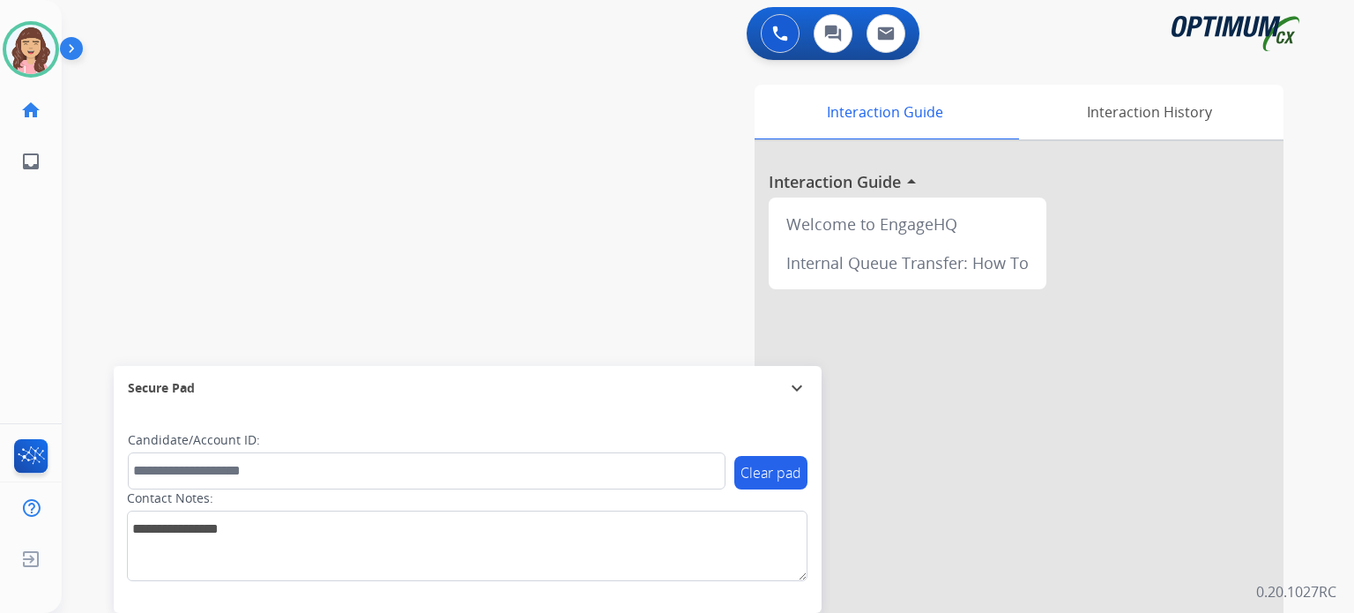
click at [377, 177] on div "swap_horiz Break voice bridge close_fullscreen Connect 3-Way Call merge_type Se…" at bounding box center [687, 430] width 1250 height 735
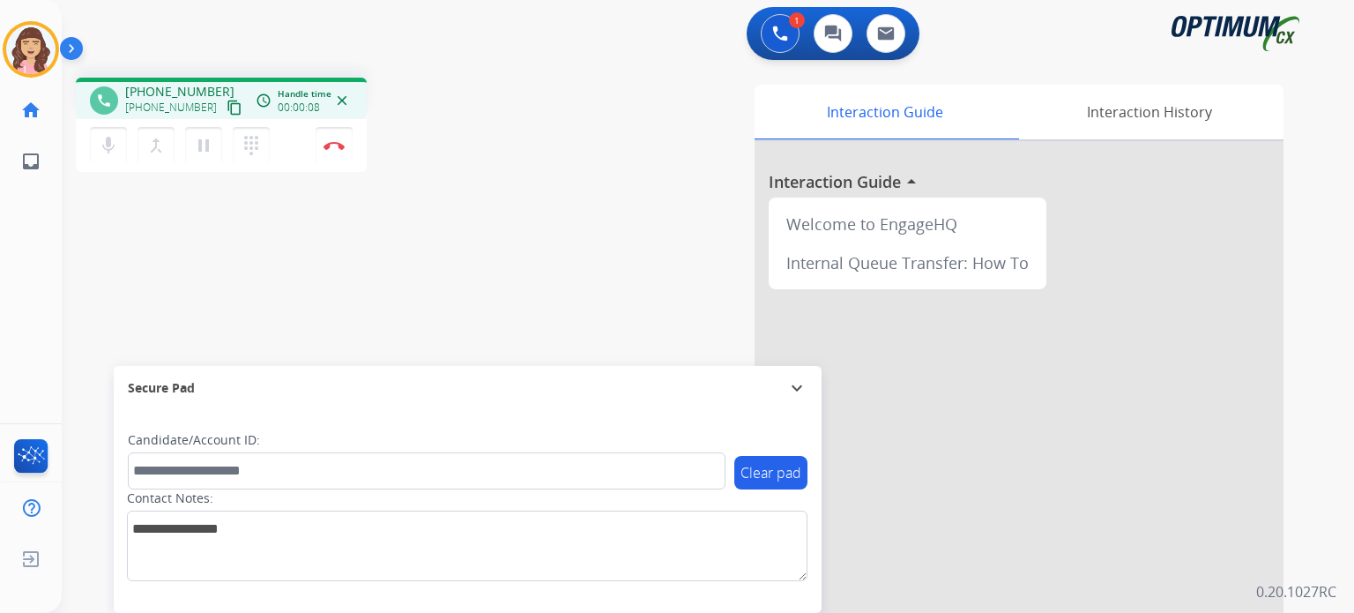
click at [227, 105] on mat-icon "content_copy" at bounding box center [235, 108] width 16 height 16
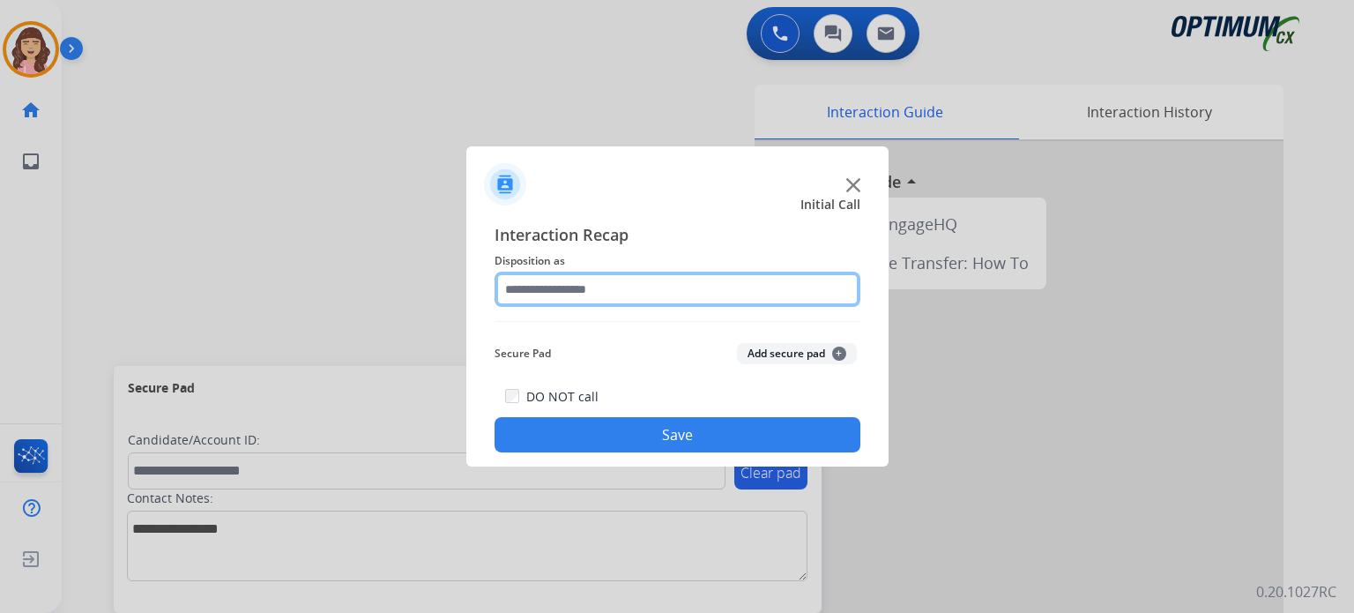
click at [608, 306] on input "text" at bounding box center [678, 289] width 366 height 35
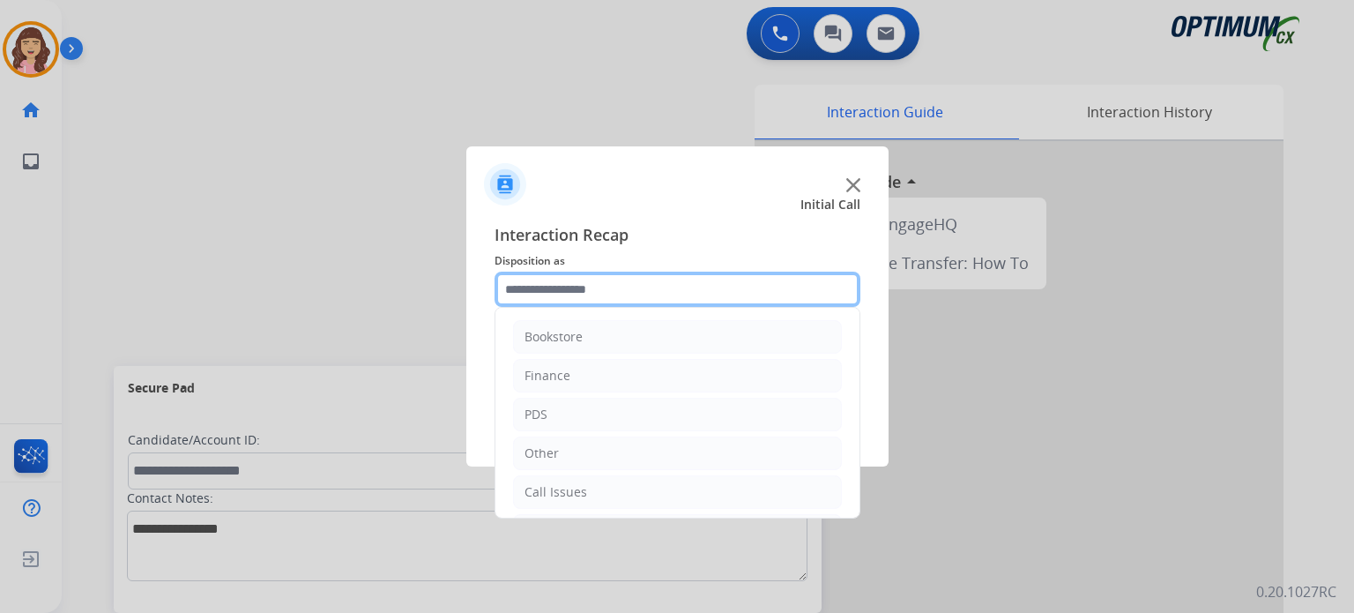
scroll to position [116, 0]
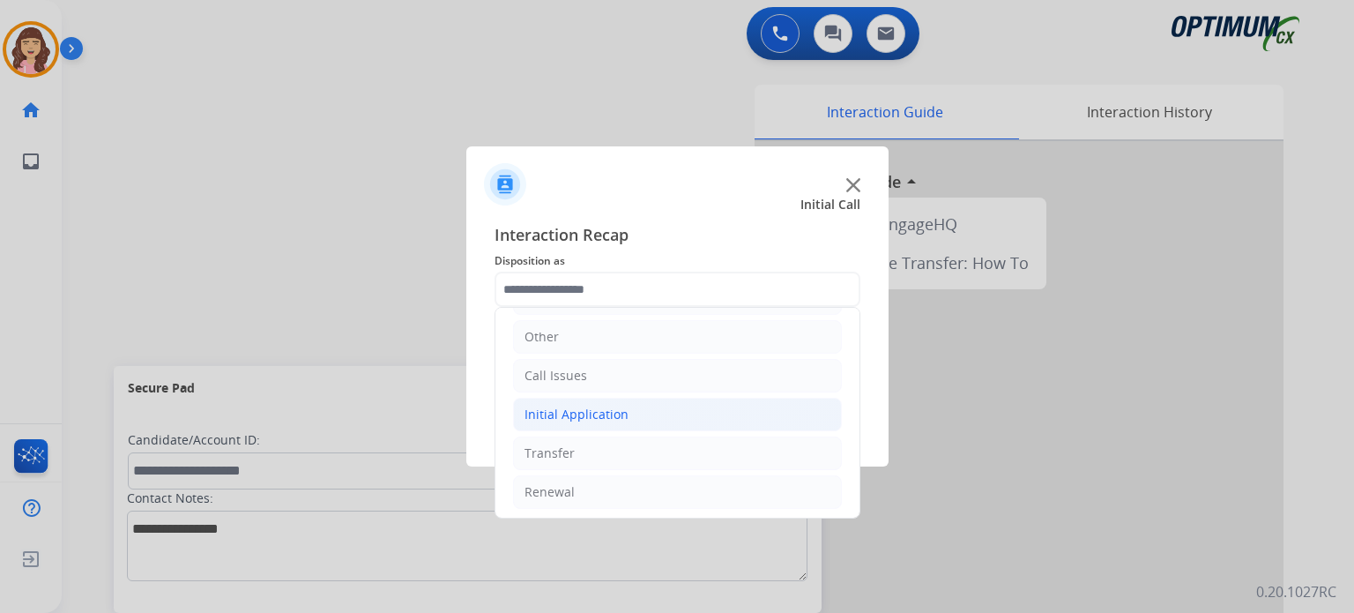
click at [604, 406] on div "Initial Application" at bounding box center [577, 415] width 104 height 18
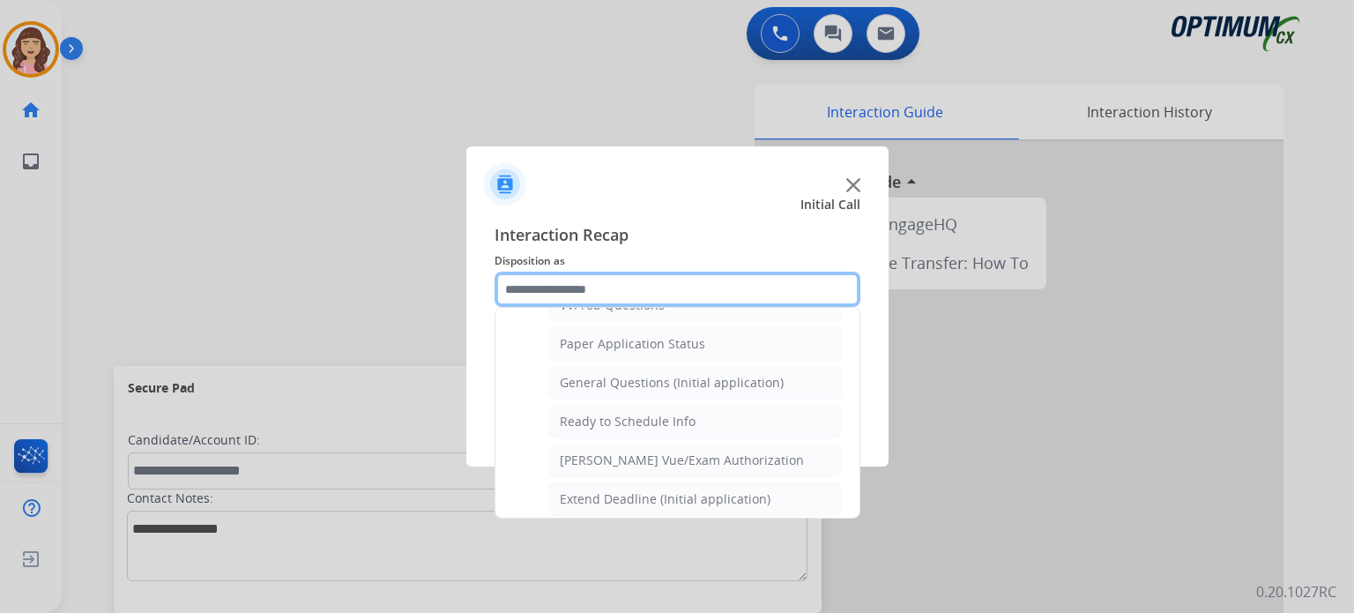
scroll to position [963, 0]
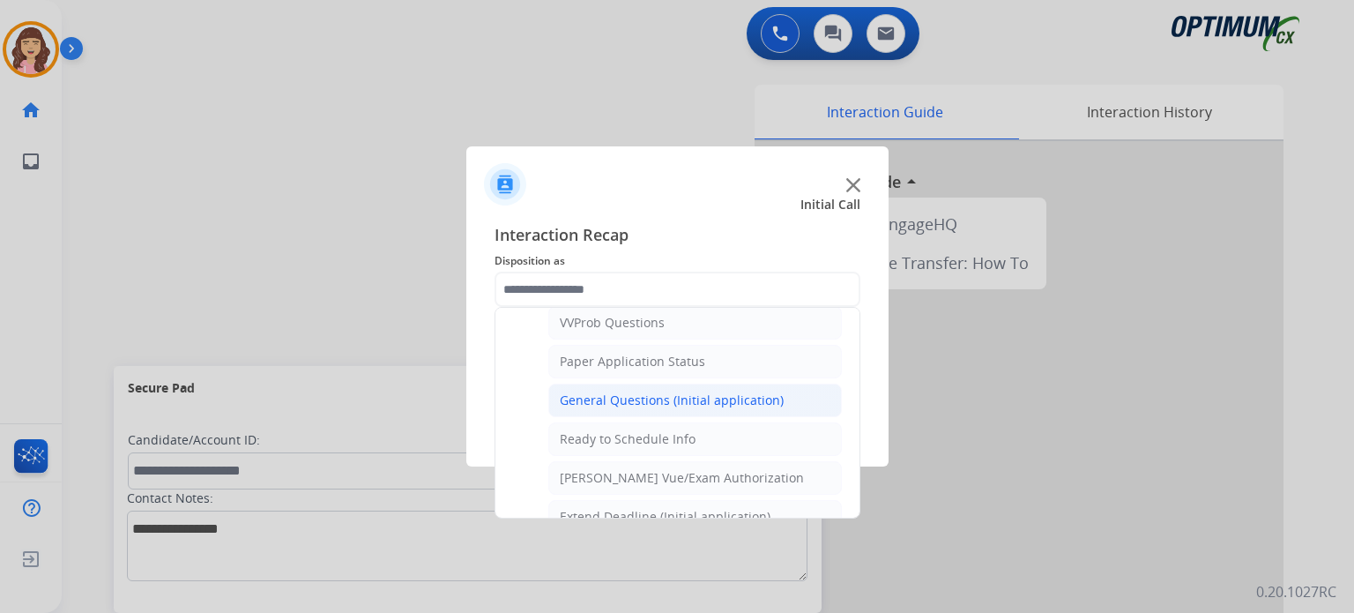
click at [696, 395] on div "General Questions (Initial application)" at bounding box center [672, 400] width 224 height 18
type input "**********"
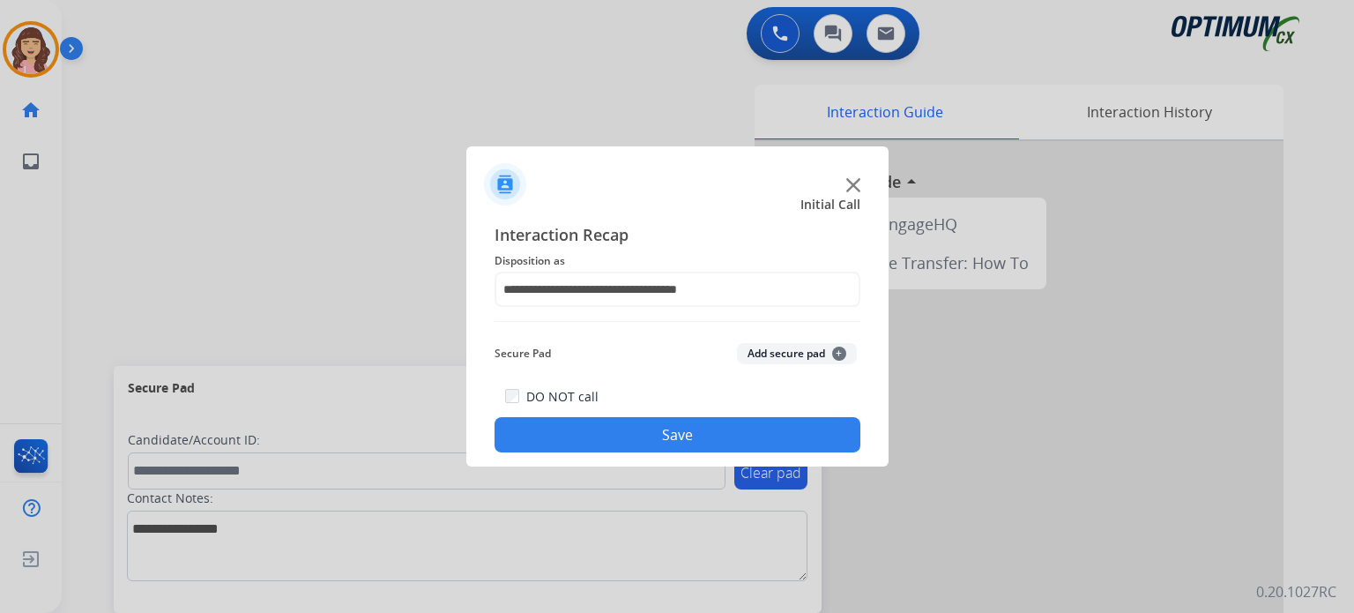
click at [667, 437] on button "Save" at bounding box center [678, 434] width 366 height 35
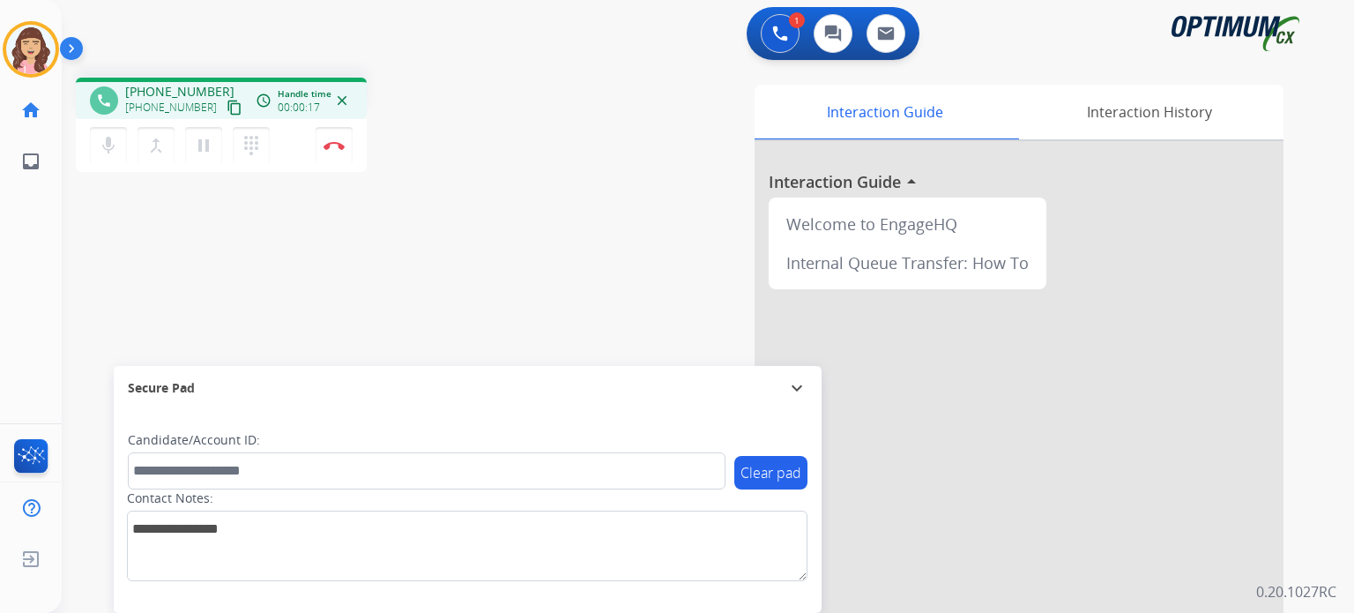
click at [227, 106] on mat-icon "content_copy" at bounding box center [235, 108] width 16 height 16
click at [332, 141] on img at bounding box center [334, 145] width 21 height 9
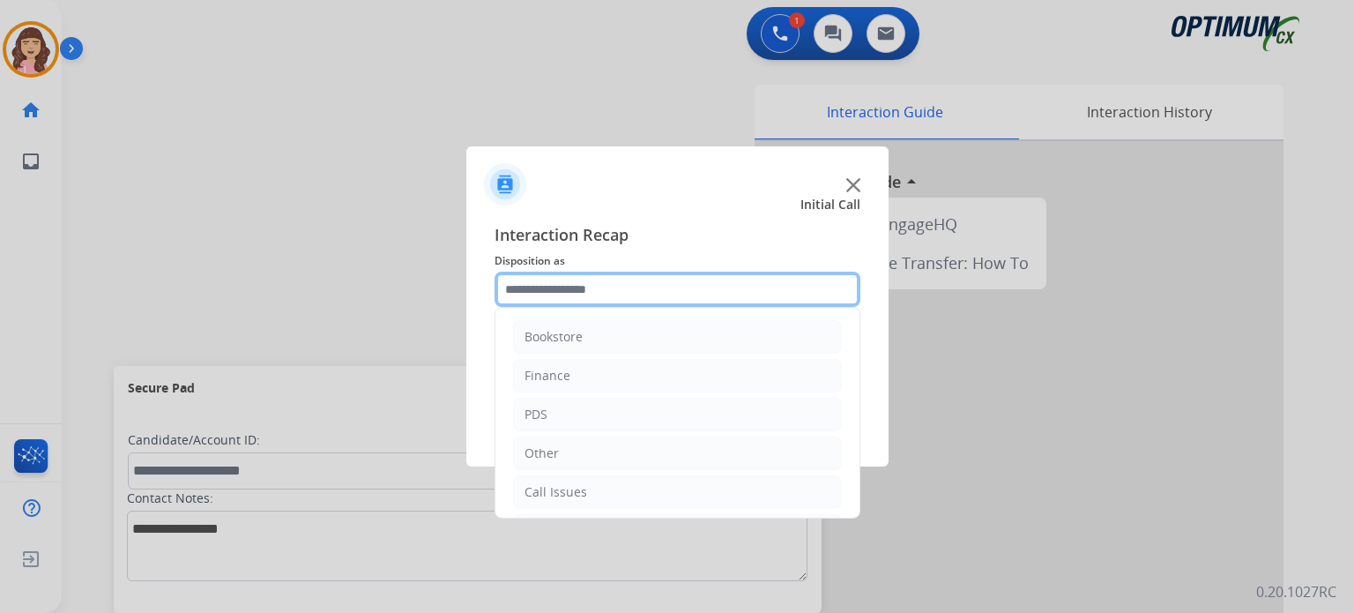
click at [600, 280] on input "text" at bounding box center [678, 289] width 366 height 35
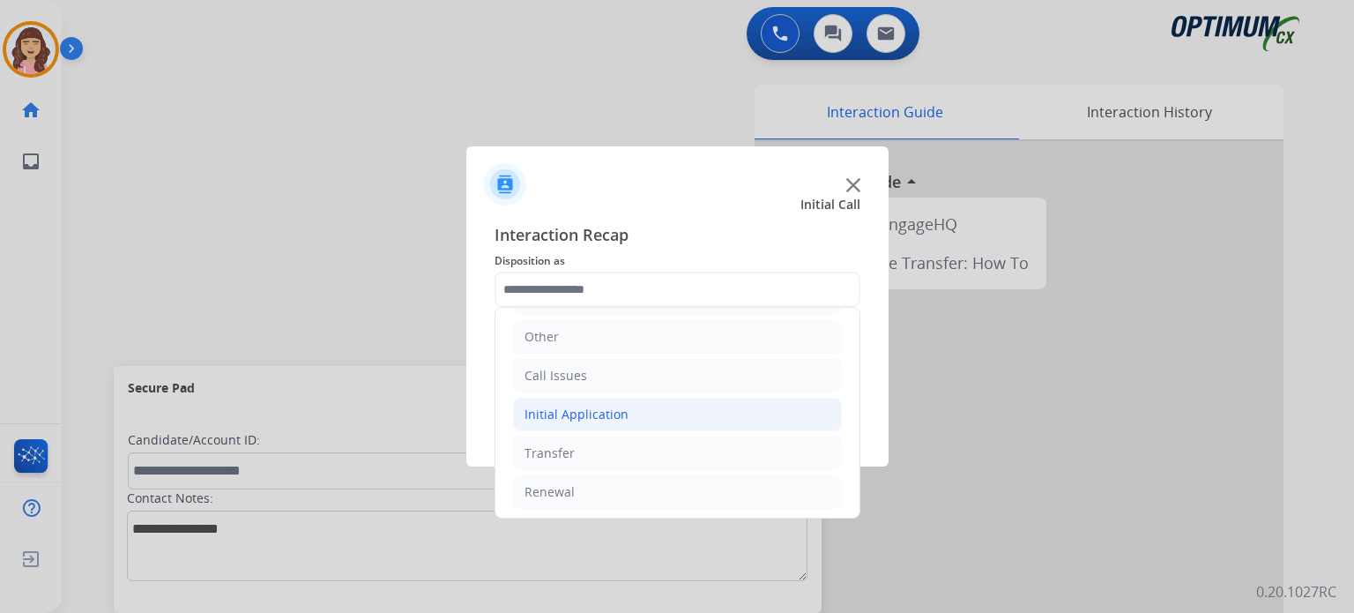
click at [576, 401] on li "Initial Application" at bounding box center [677, 415] width 329 height 34
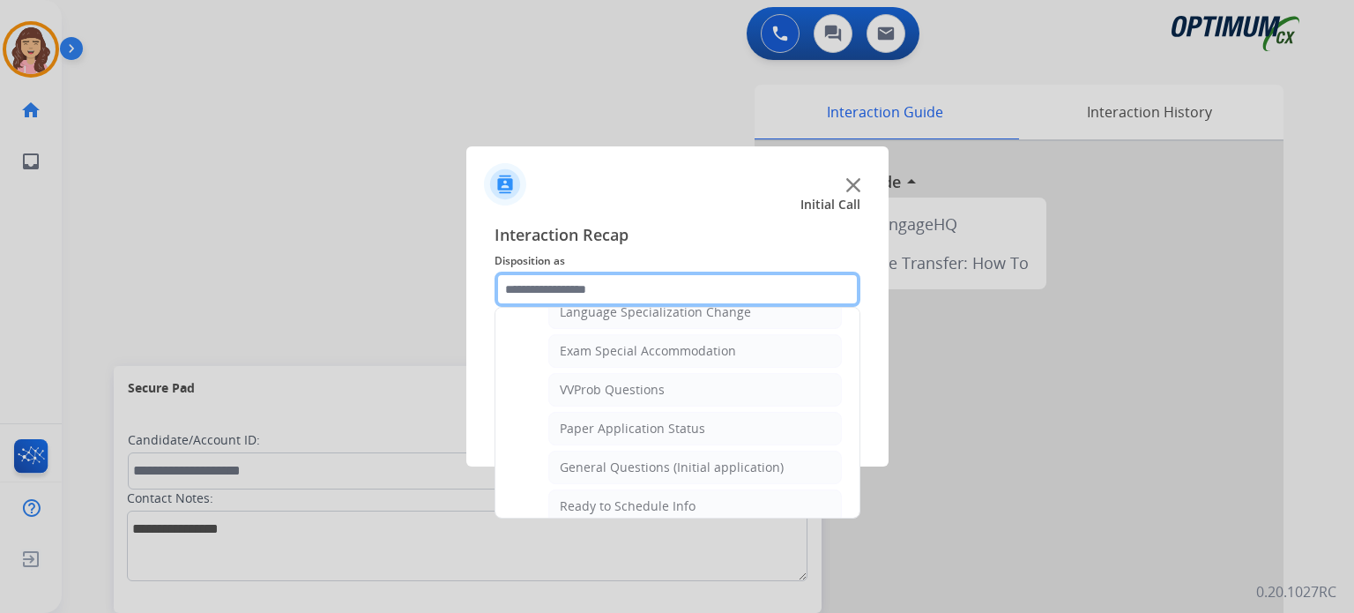
scroll to position [946, 0]
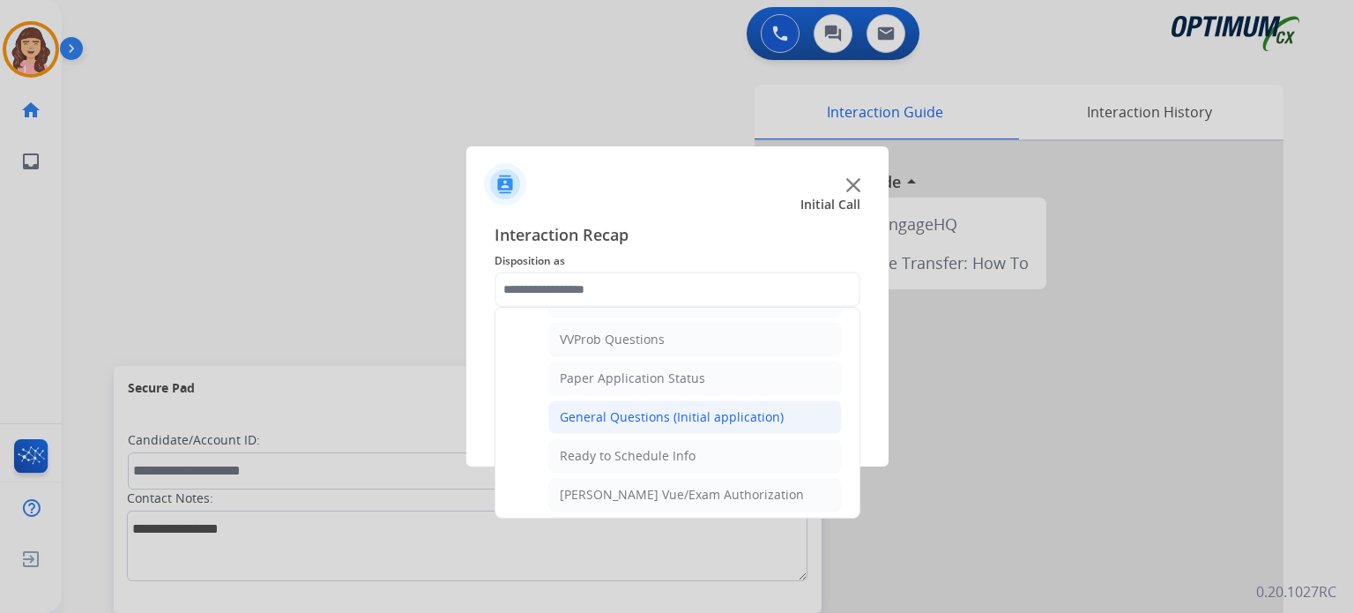
click at [686, 408] on div "General Questions (Initial application)" at bounding box center [672, 417] width 224 height 18
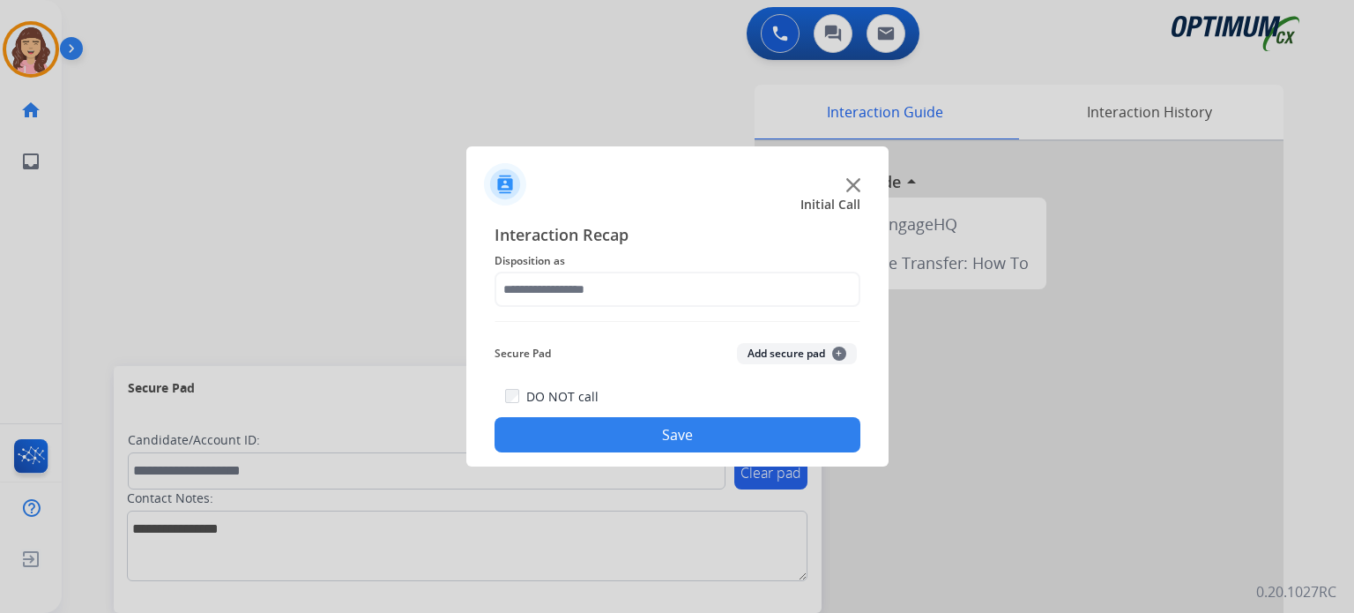
type input "**********"
click at [667, 430] on button "Save" at bounding box center [678, 434] width 366 height 35
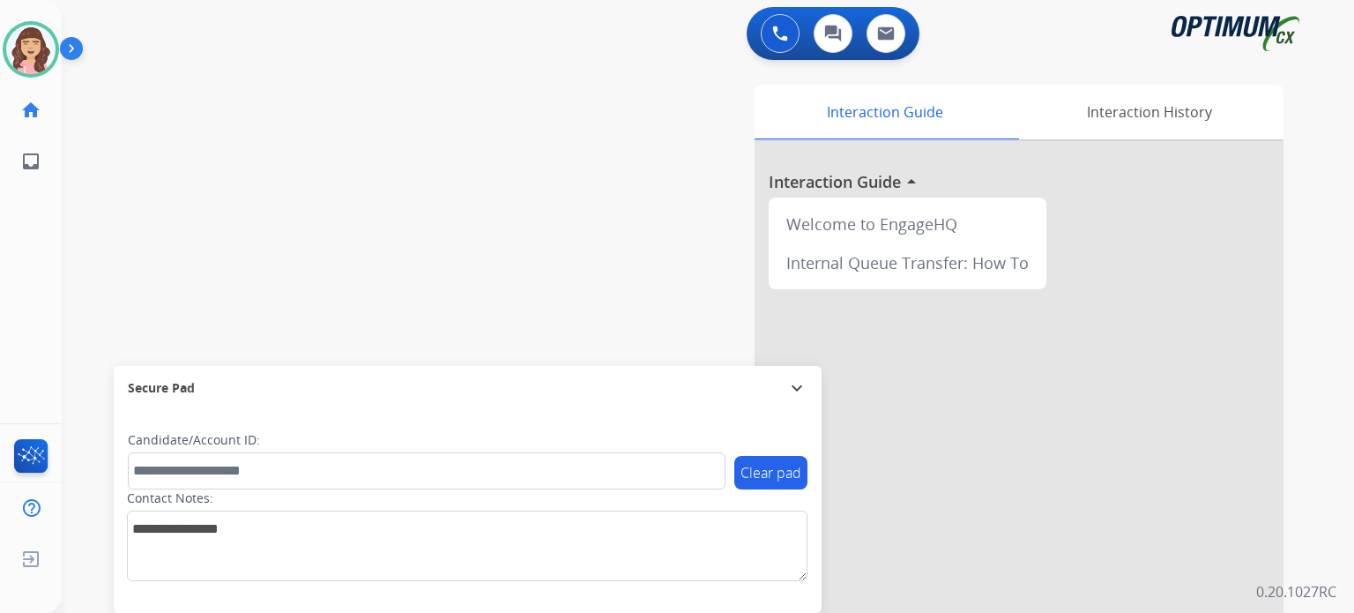
click at [499, 224] on div "swap_horiz Break voice bridge close_fullscreen Connect 3-Way Call merge_type Se…" at bounding box center [687, 430] width 1250 height 735
click at [423, 203] on div "swap_horiz Break voice bridge close_fullscreen Connect 3-Way Call merge_type Se…" at bounding box center [687, 430] width 1250 height 735
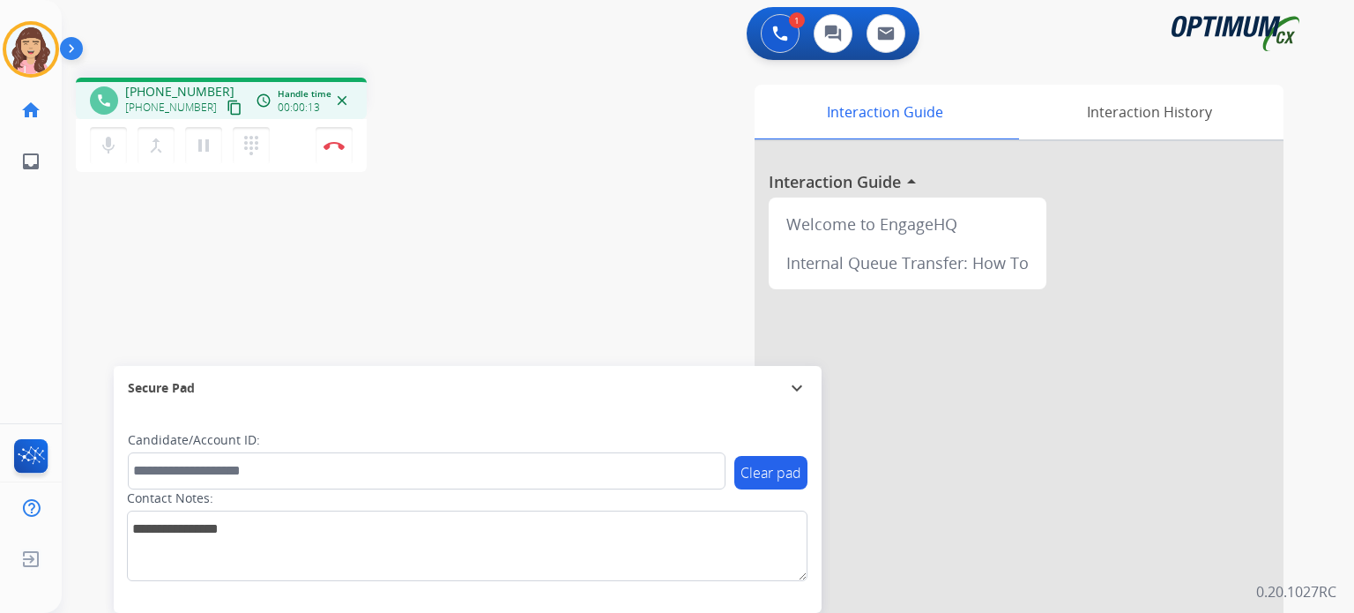
click at [227, 101] on mat-icon "content_copy" at bounding box center [235, 108] width 16 height 16
click at [490, 304] on div "phone [PHONE_NUMBER] [PHONE_NUMBER] content_copy access_time Call metrics Queue…" at bounding box center [687, 430] width 1250 height 735
click at [332, 137] on button "Disconnect" at bounding box center [334, 145] width 37 height 37
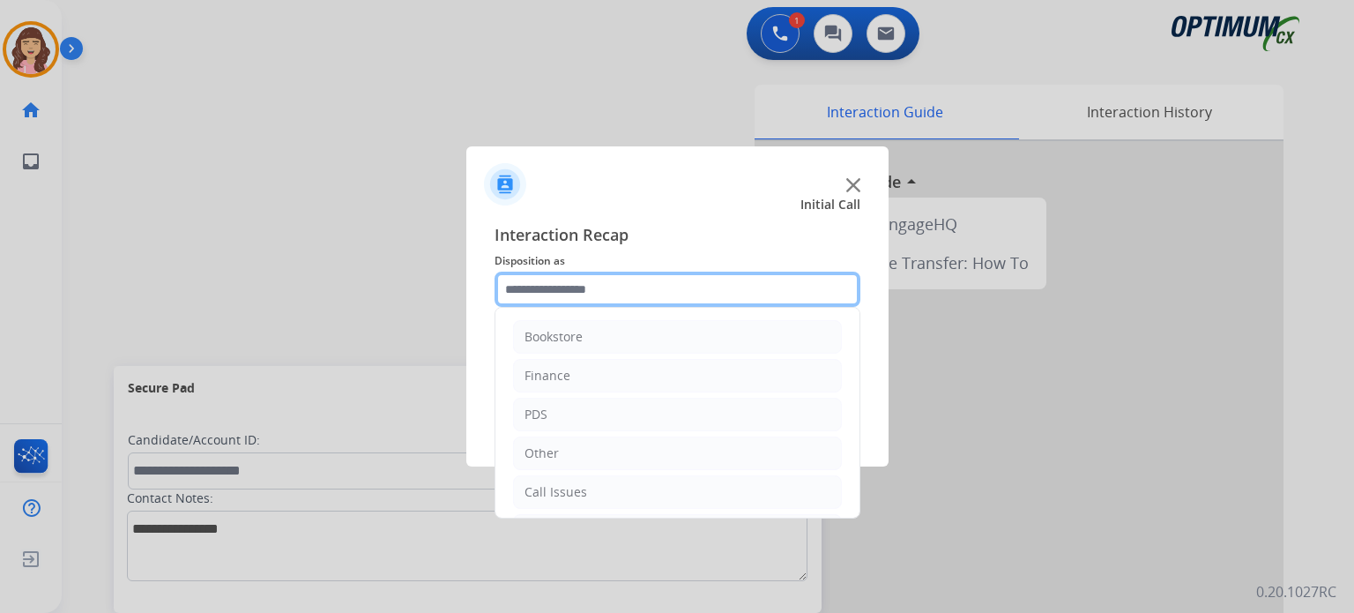
click at [630, 287] on input "text" at bounding box center [678, 289] width 366 height 35
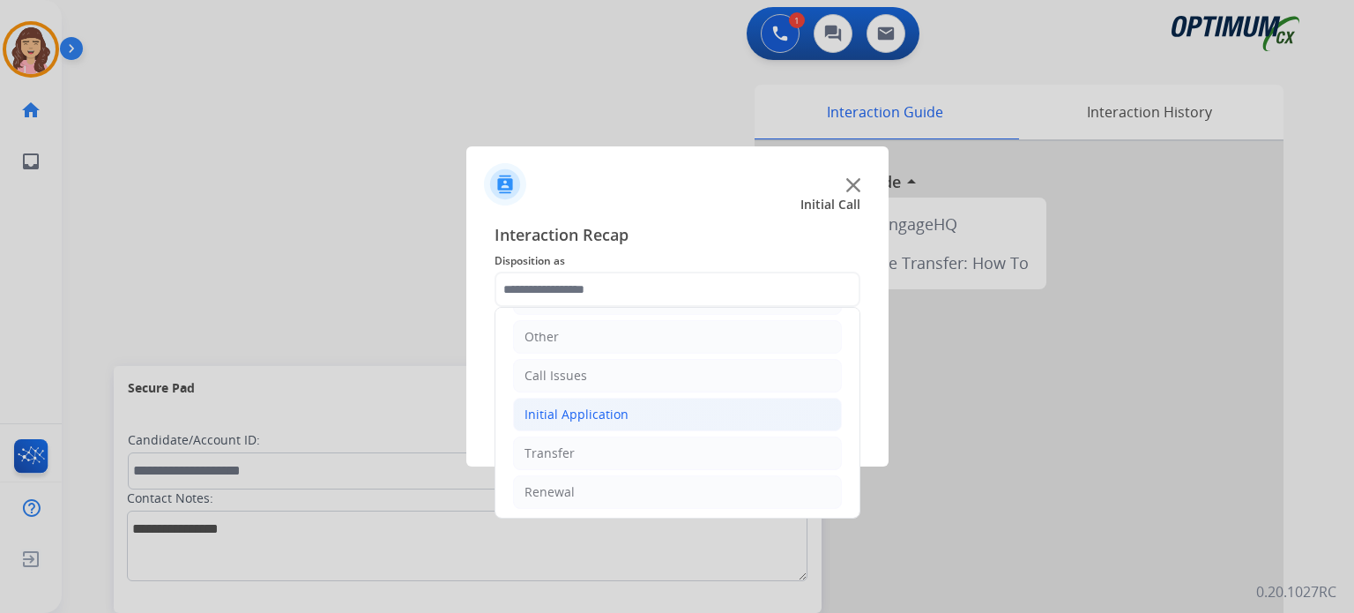
click at [614, 413] on div "Initial Application" at bounding box center [577, 415] width 104 height 18
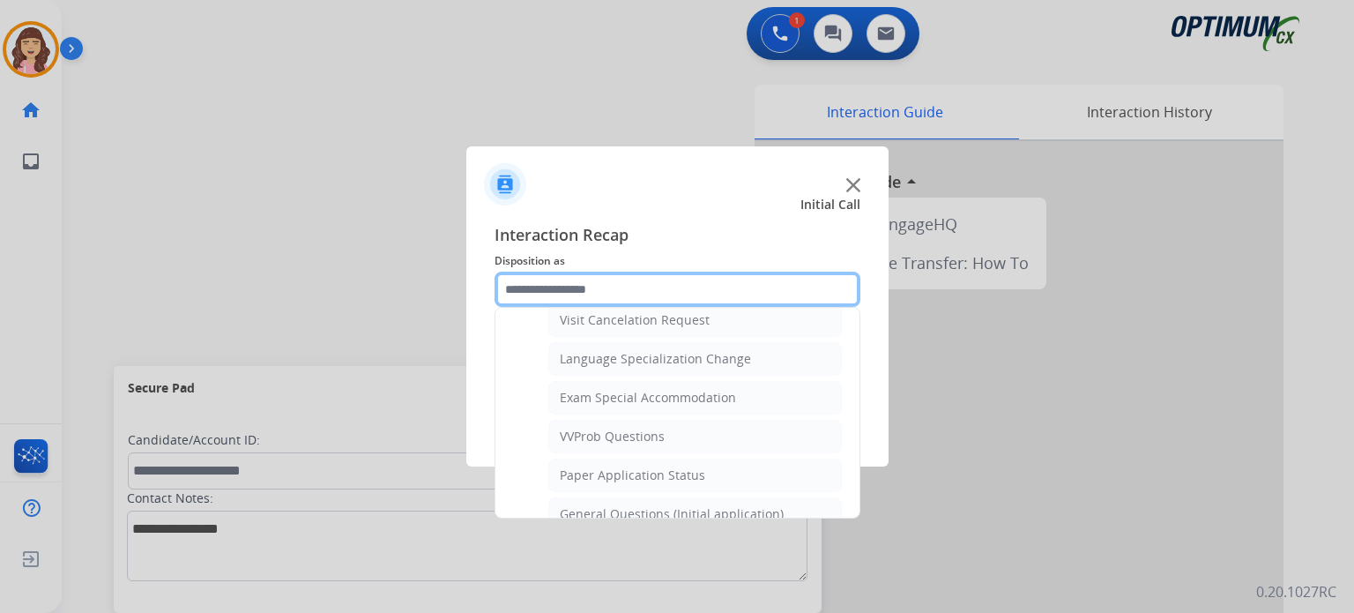
scroll to position [853, 0]
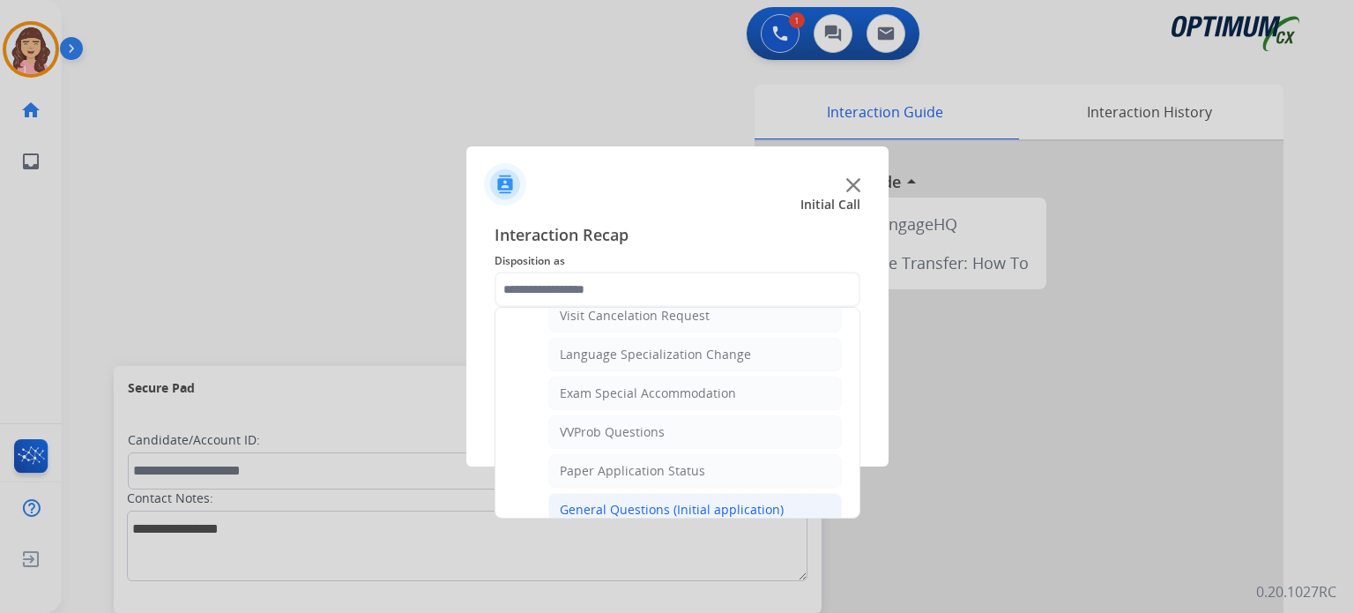
click at [645, 503] on div "General Questions (Initial application)" at bounding box center [672, 510] width 224 height 18
type input "**********"
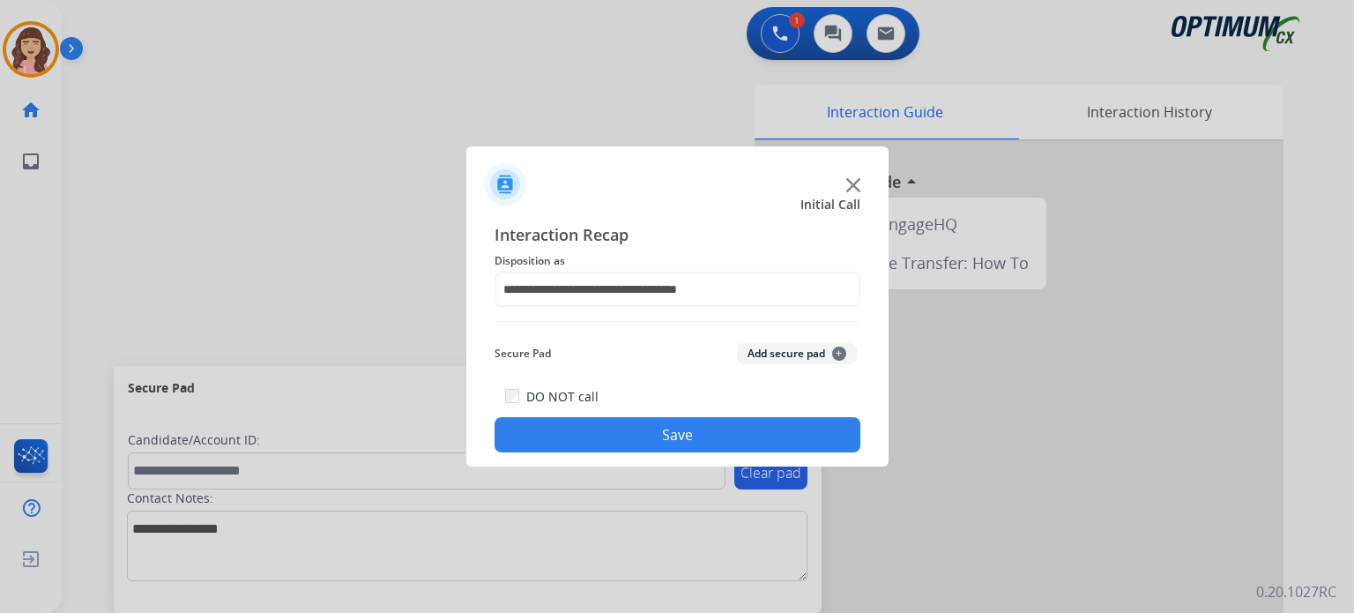
click at [678, 429] on button "Save" at bounding box center [678, 434] width 366 height 35
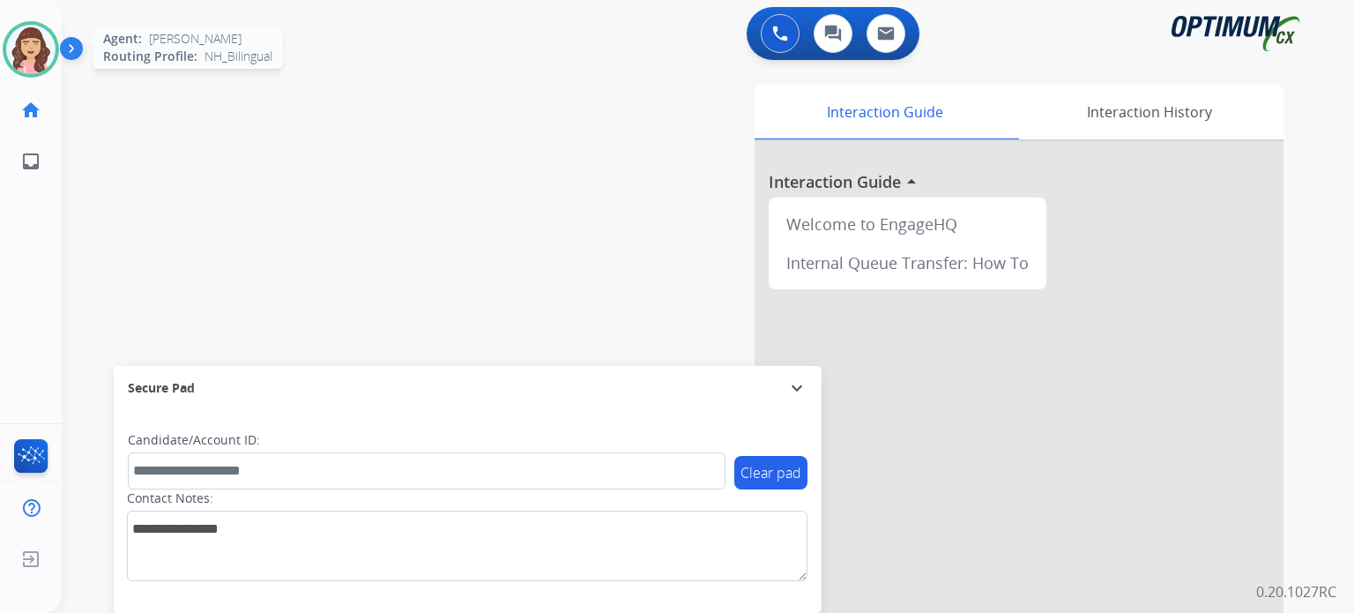
click at [26, 47] on img at bounding box center [30, 49] width 49 height 49
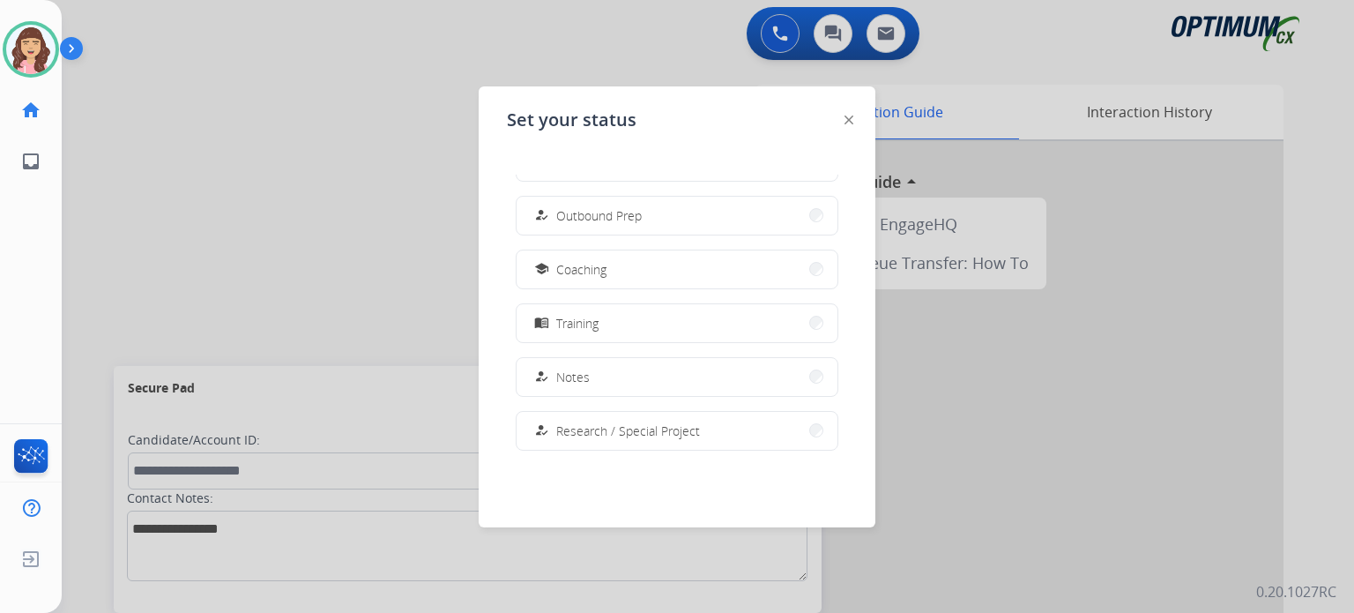
scroll to position [197, 0]
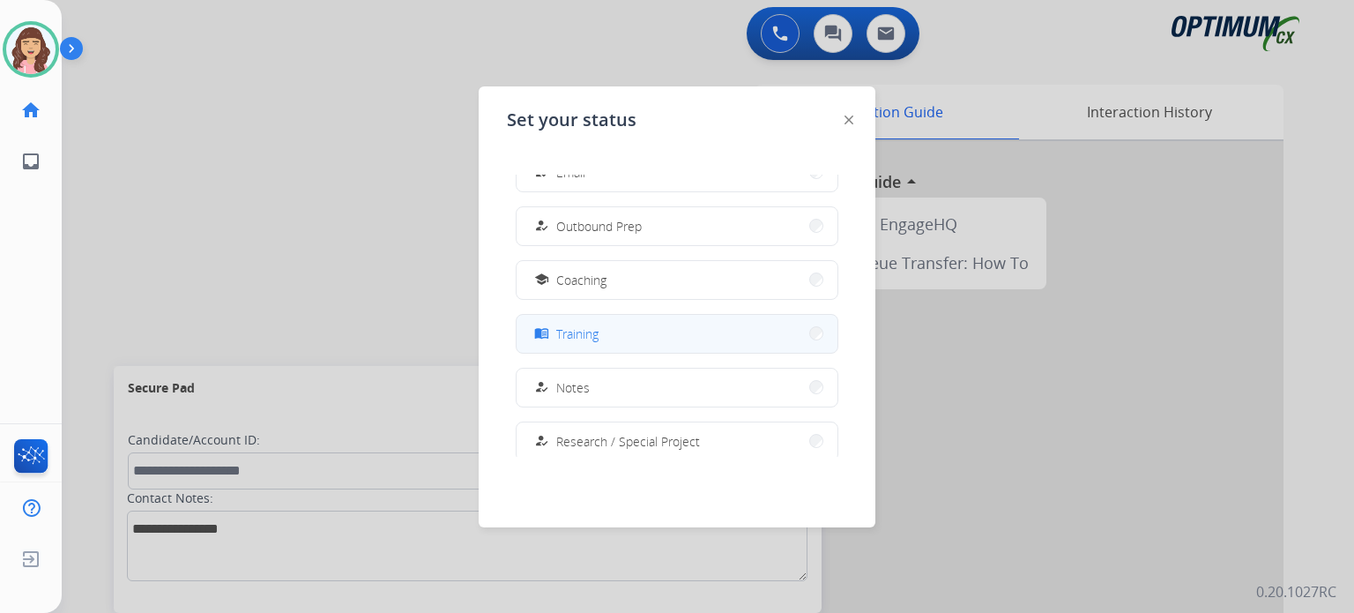
click at [615, 338] on button "menu_book Training" at bounding box center [677, 334] width 321 height 38
